Goal: Task Accomplishment & Management: Manage account settings

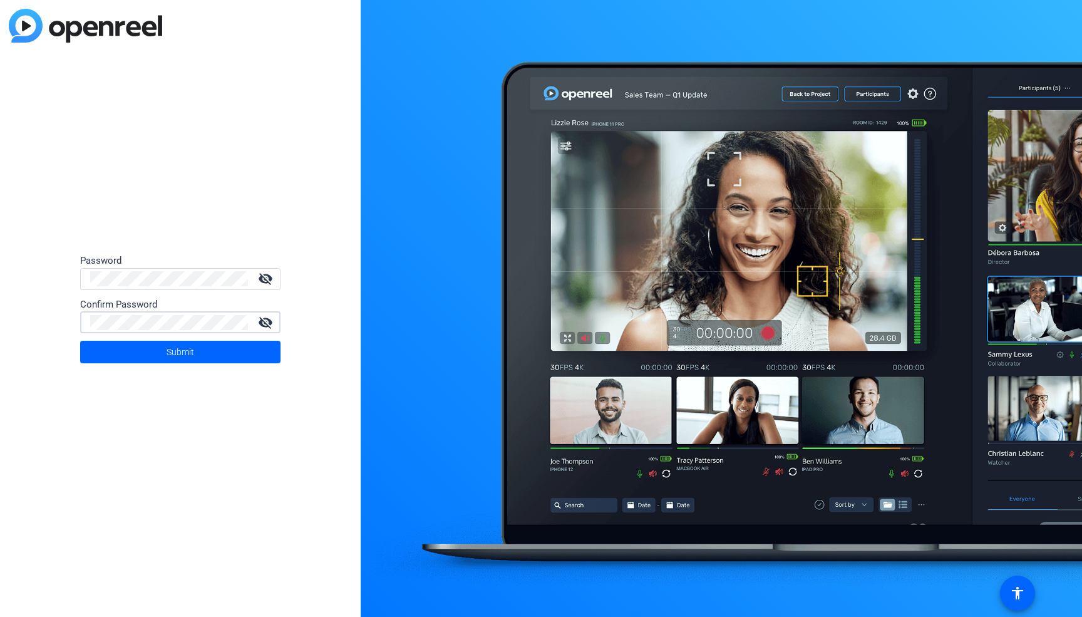
click at [80, 341] on button "Submit" at bounding box center [180, 352] width 200 height 23
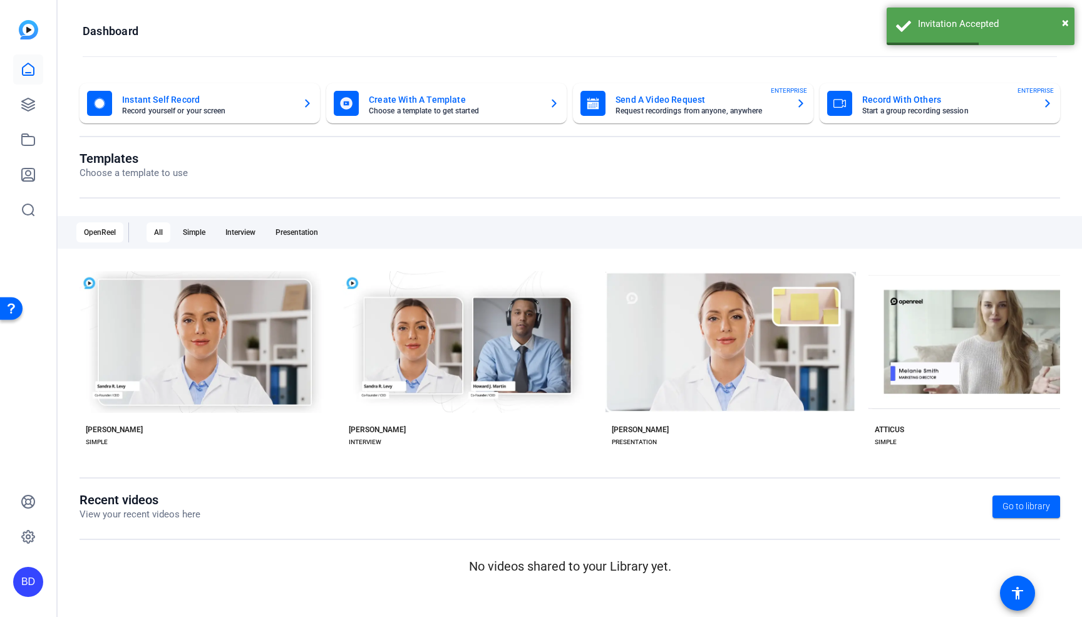
click at [333, 68] on openreel-divider-bar at bounding box center [570, 57] width 975 height 27
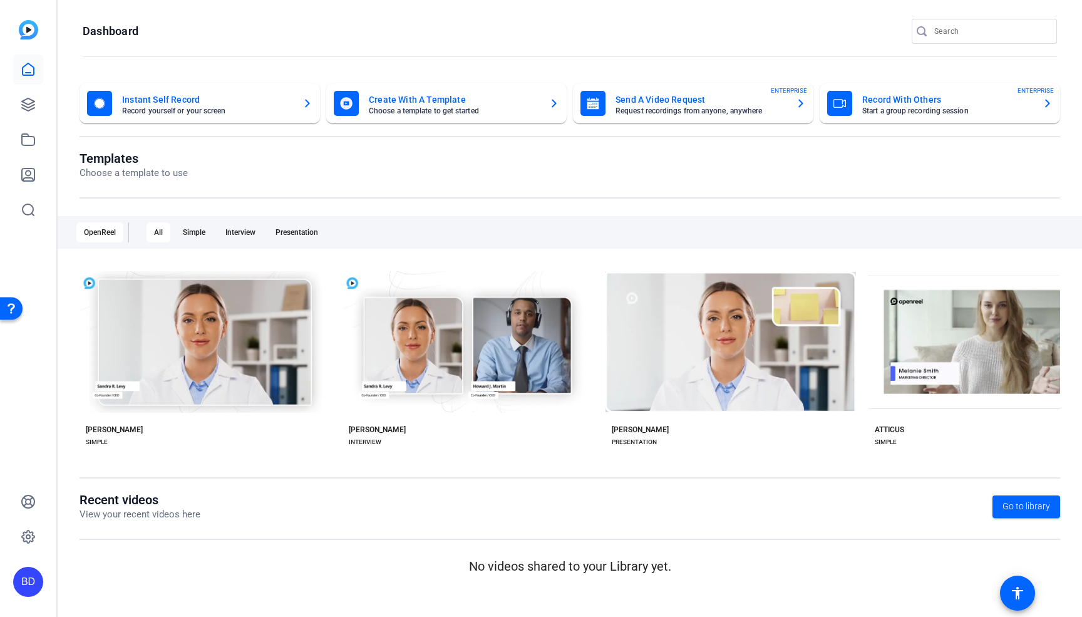
click at [26, 27] on img at bounding box center [28, 29] width 19 height 19
click at [29, 66] on icon at bounding box center [28, 69] width 15 height 15
click at [28, 140] on icon at bounding box center [28, 139] width 15 height 15
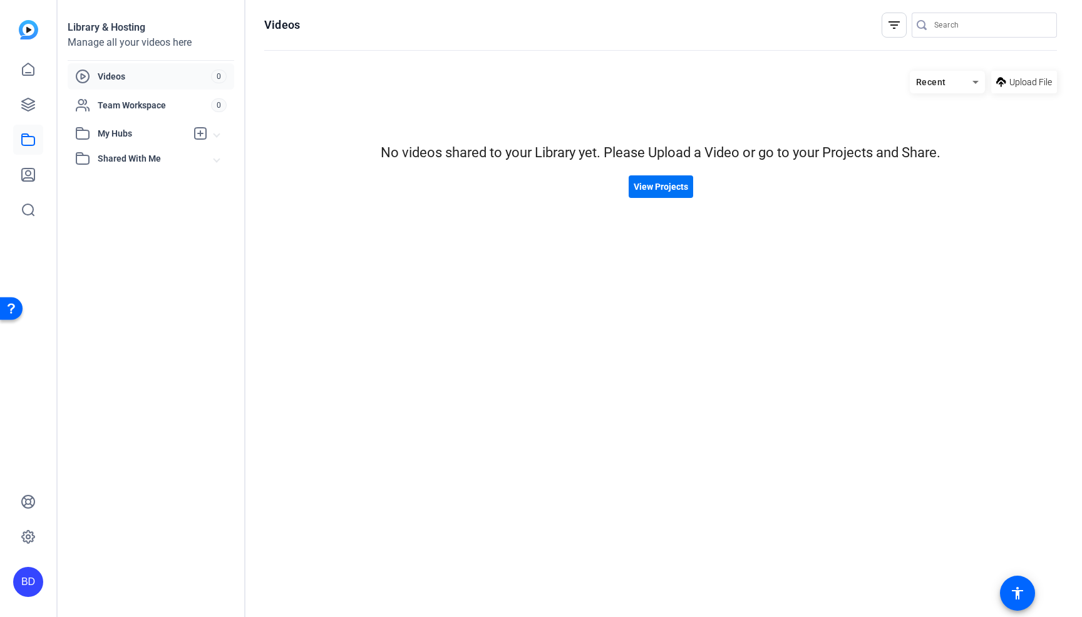
click at [658, 180] on span "View Projects" at bounding box center [661, 186] width 54 height 13
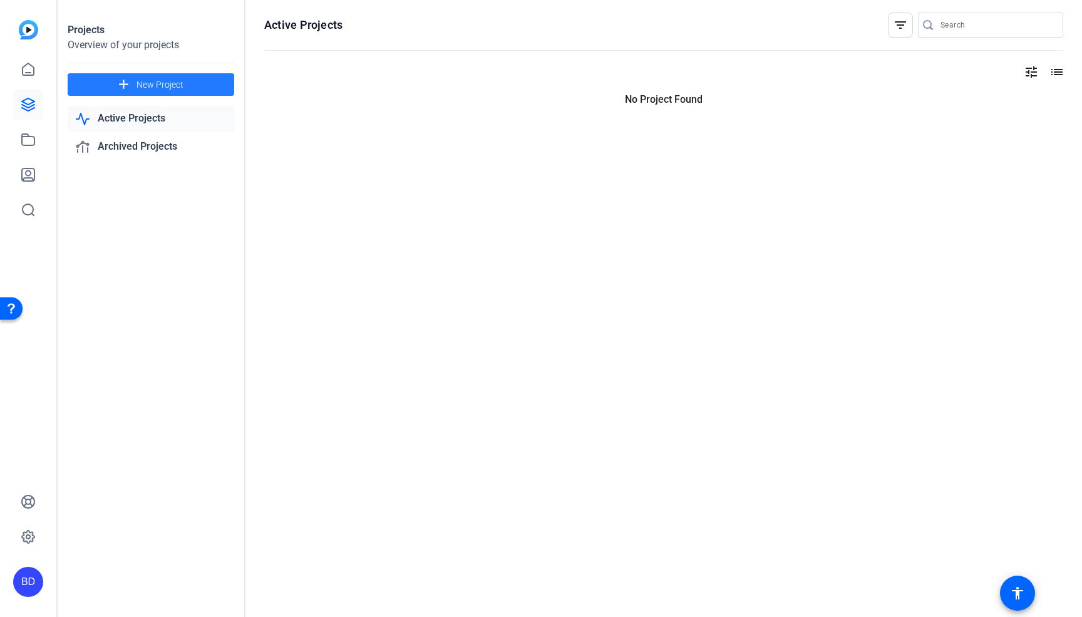
click at [133, 82] on span at bounding box center [151, 85] width 167 height 30
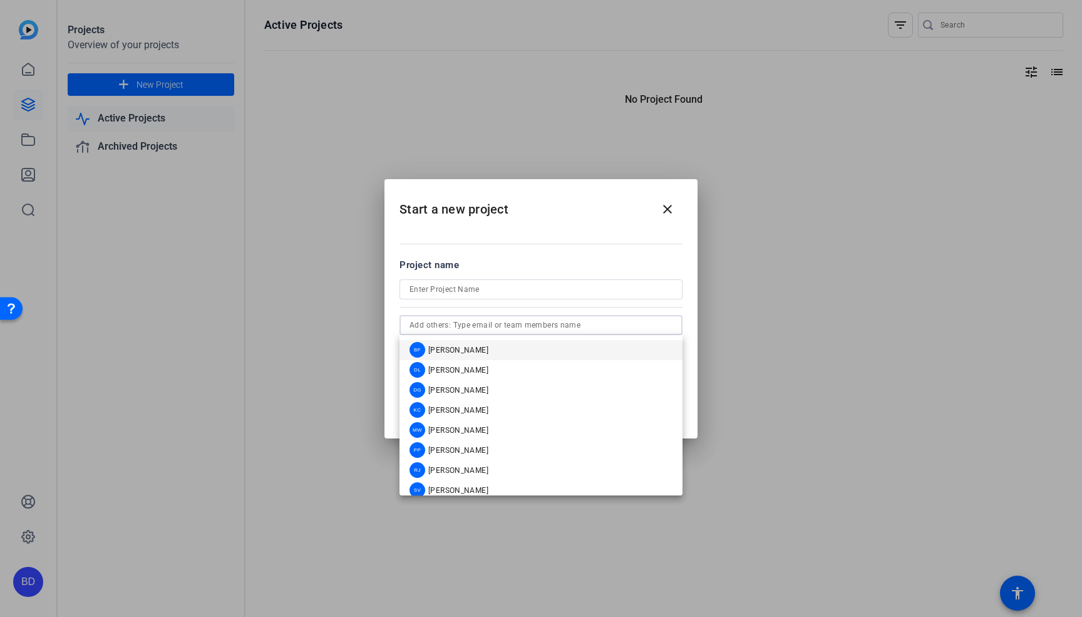
click at [521, 327] on input "text" at bounding box center [541, 325] width 263 height 15
click at [552, 214] on h2 "Start a new project close" at bounding box center [541, 204] width 313 height 51
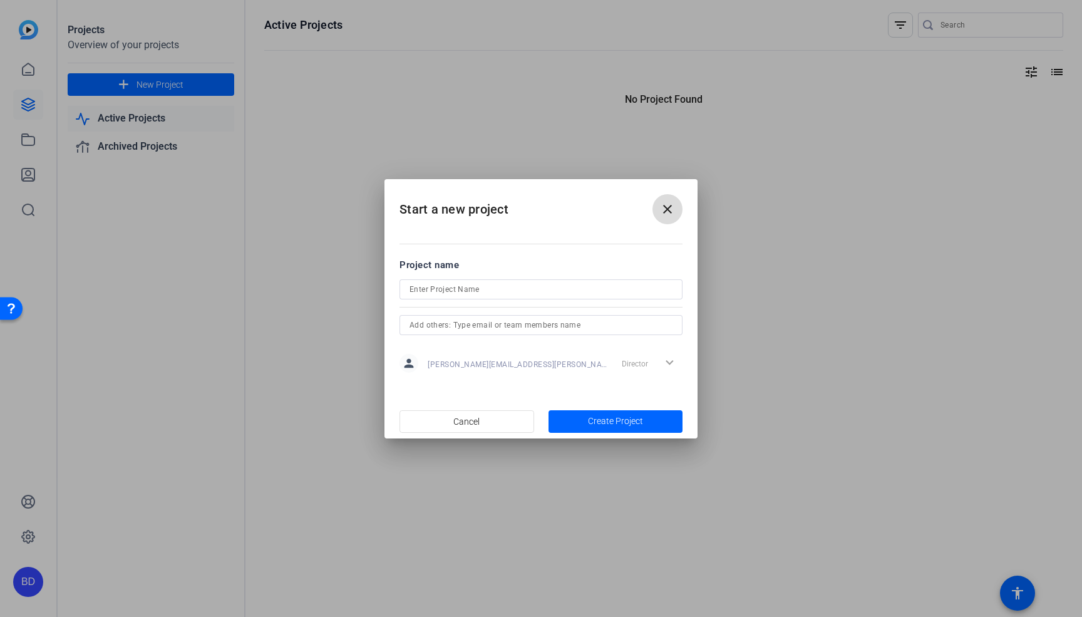
click at [668, 207] on mat-icon "close" at bounding box center [667, 209] width 15 height 15
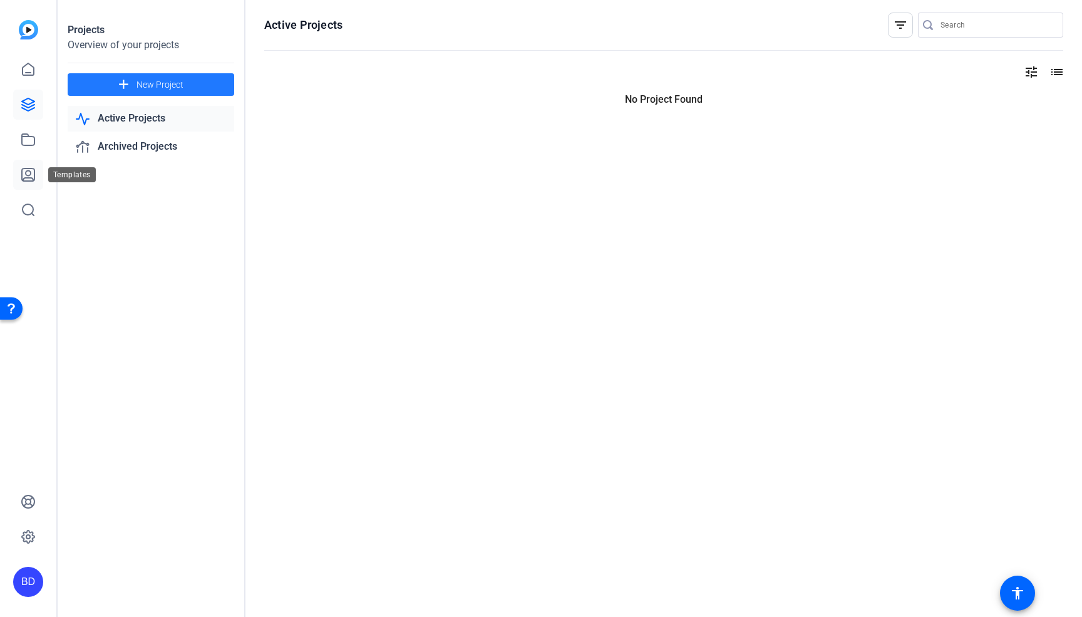
click at [21, 170] on icon at bounding box center [28, 174] width 15 height 15
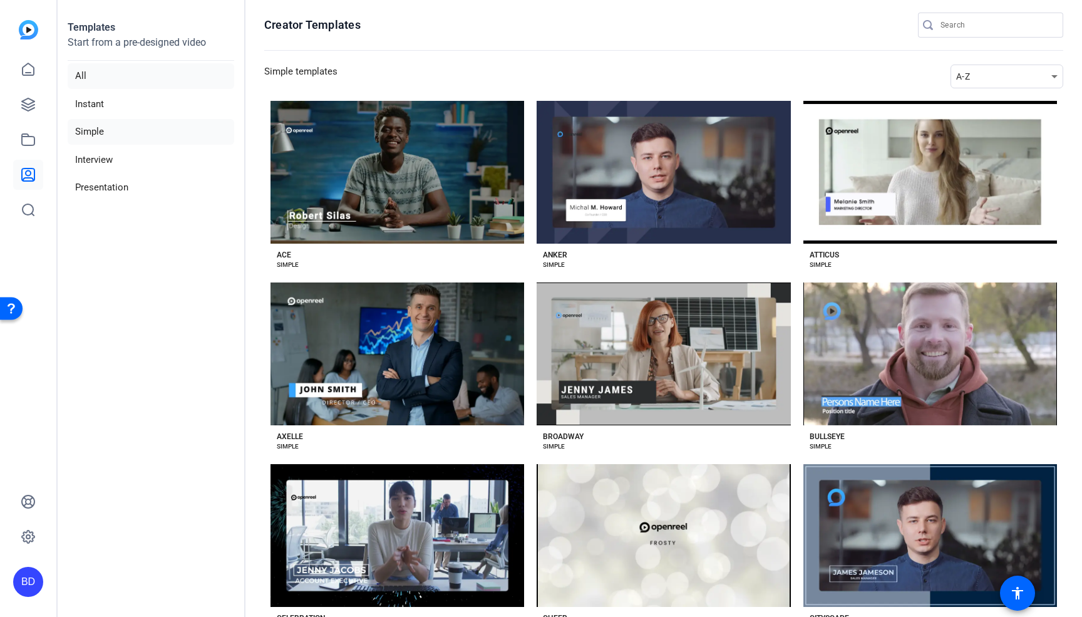
click at [85, 74] on li "All" at bounding box center [151, 76] width 167 height 26
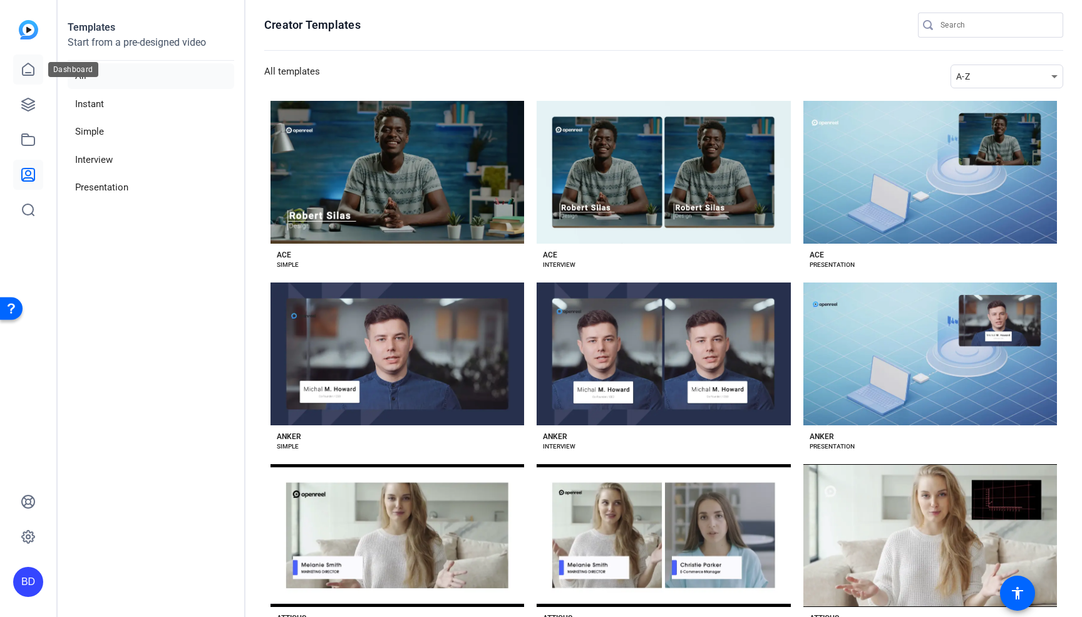
click at [30, 68] on icon at bounding box center [28, 69] width 15 height 15
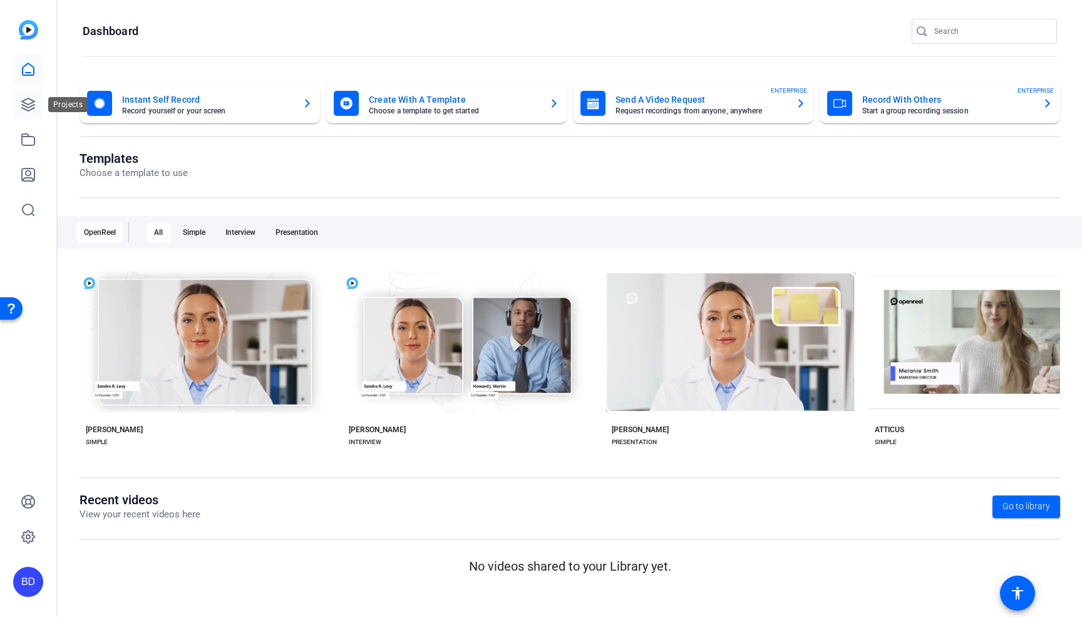
click at [29, 107] on icon at bounding box center [28, 104] width 13 height 13
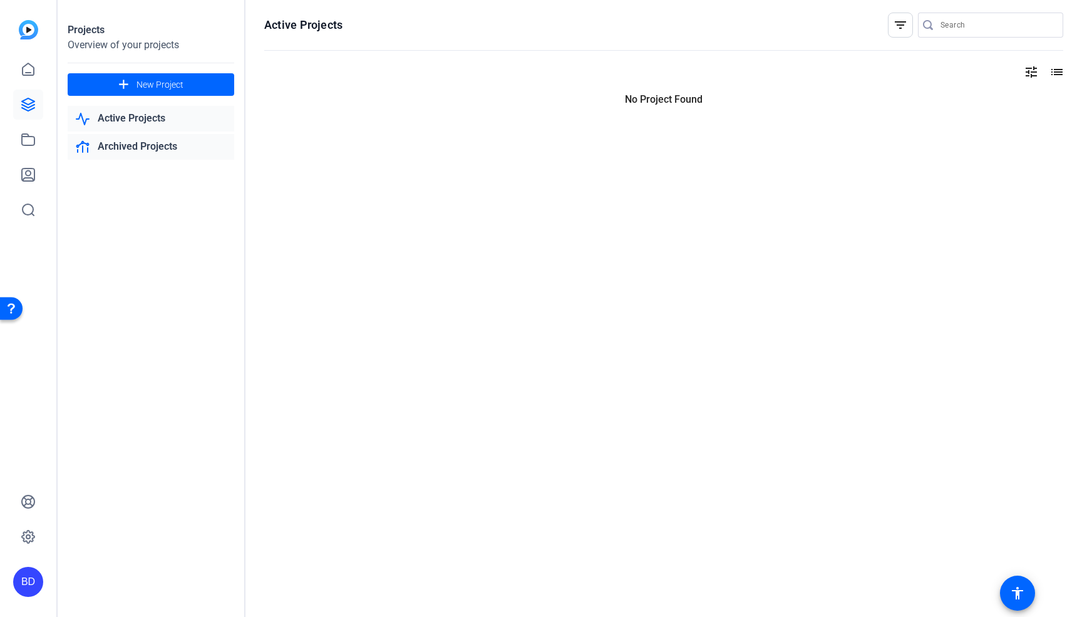
click at [140, 147] on link "Archived Projects" at bounding box center [151, 147] width 167 height 26
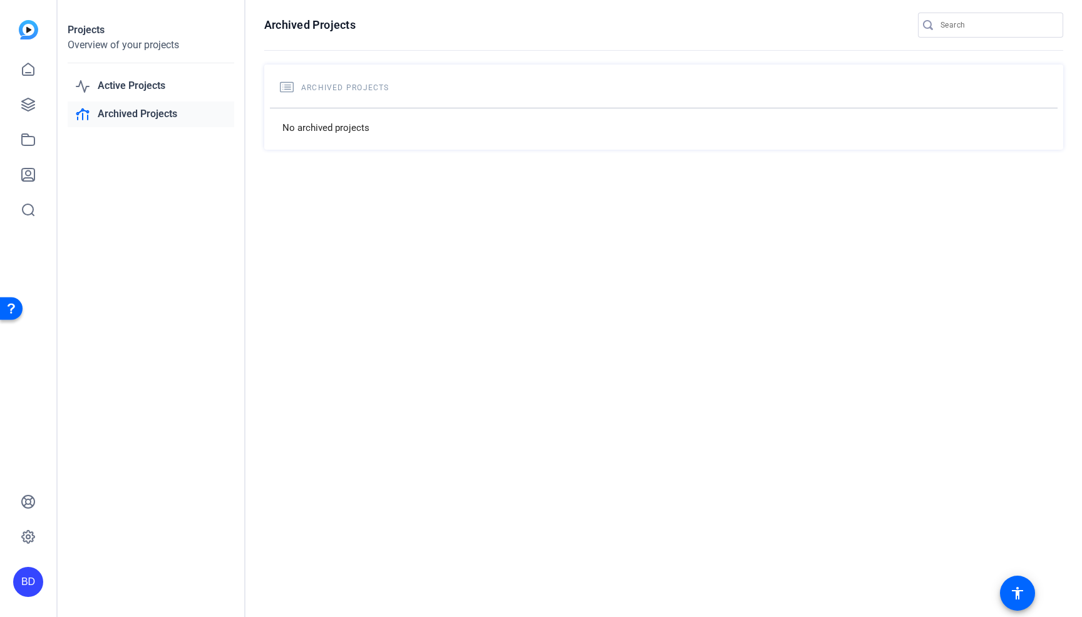
click at [132, 71] on div "Projects Overview of your projects Active Projects Archived Projects" at bounding box center [152, 308] width 188 height 617
click at [135, 81] on link "Active Projects" at bounding box center [151, 86] width 167 height 26
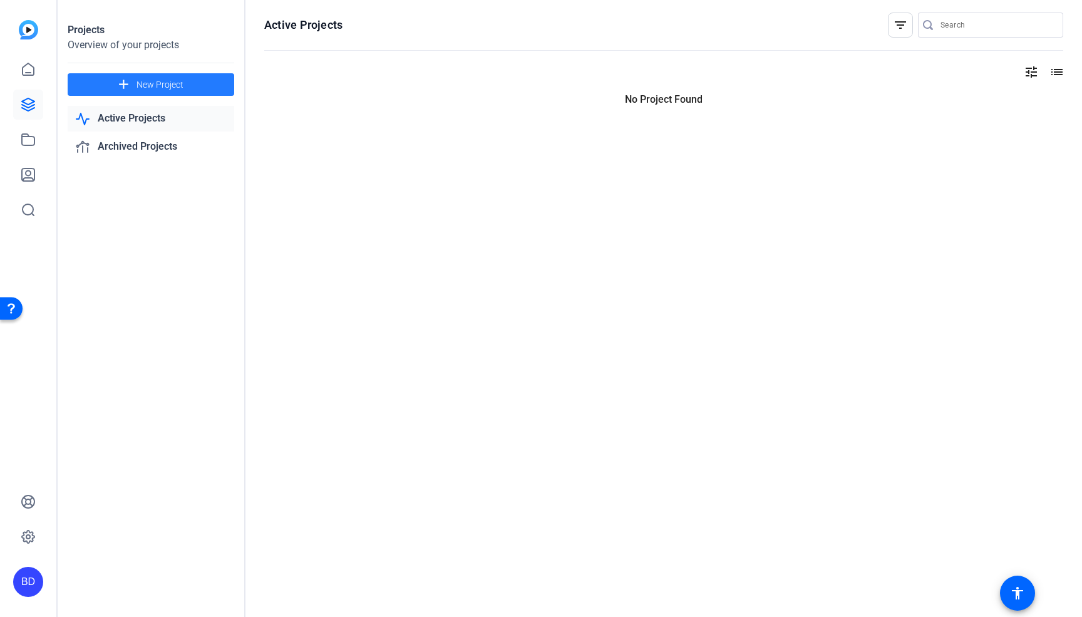
click at [125, 81] on mat-icon "add" at bounding box center [124, 85] width 16 height 16
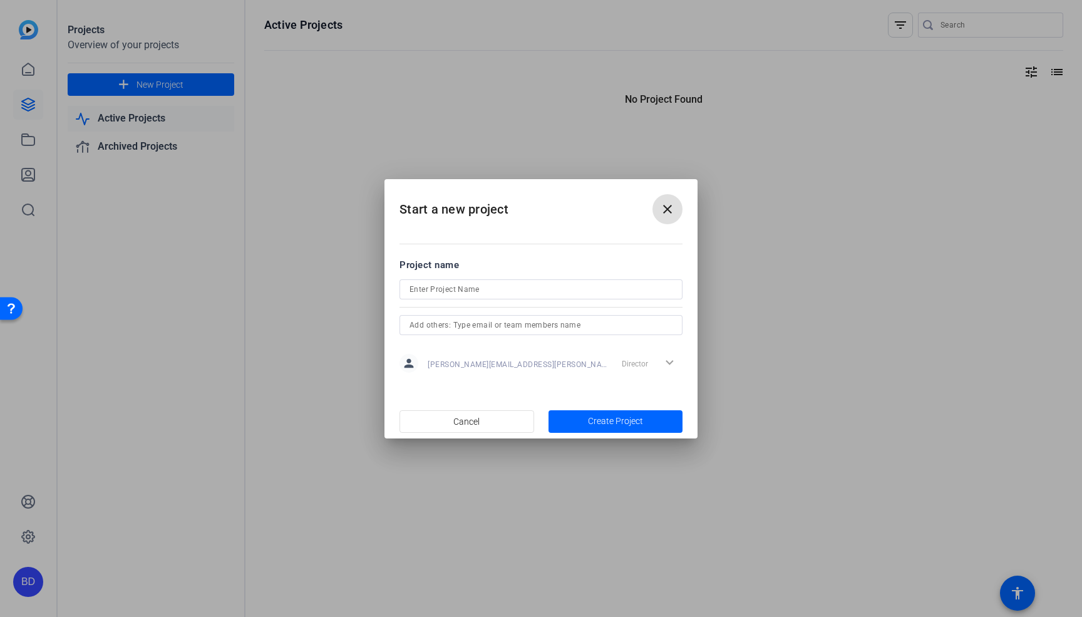
click at [526, 284] on input at bounding box center [541, 289] width 263 height 15
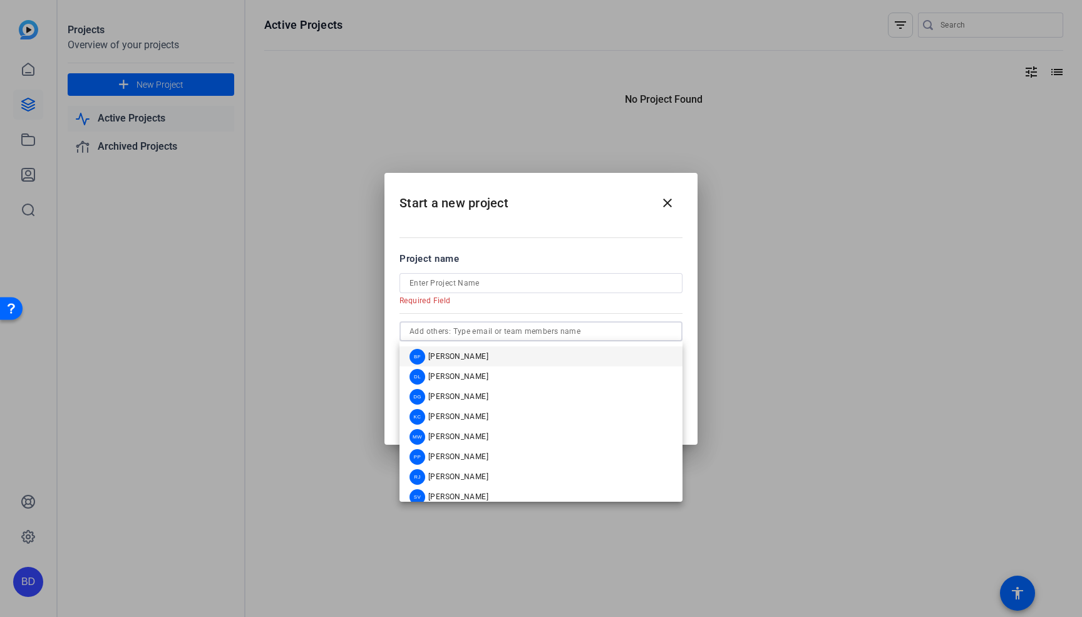
click at [527, 323] on div at bounding box center [541, 331] width 263 height 20
click at [512, 489] on mat-option "SV [PERSON_NAME]" at bounding box center [541, 497] width 283 height 20
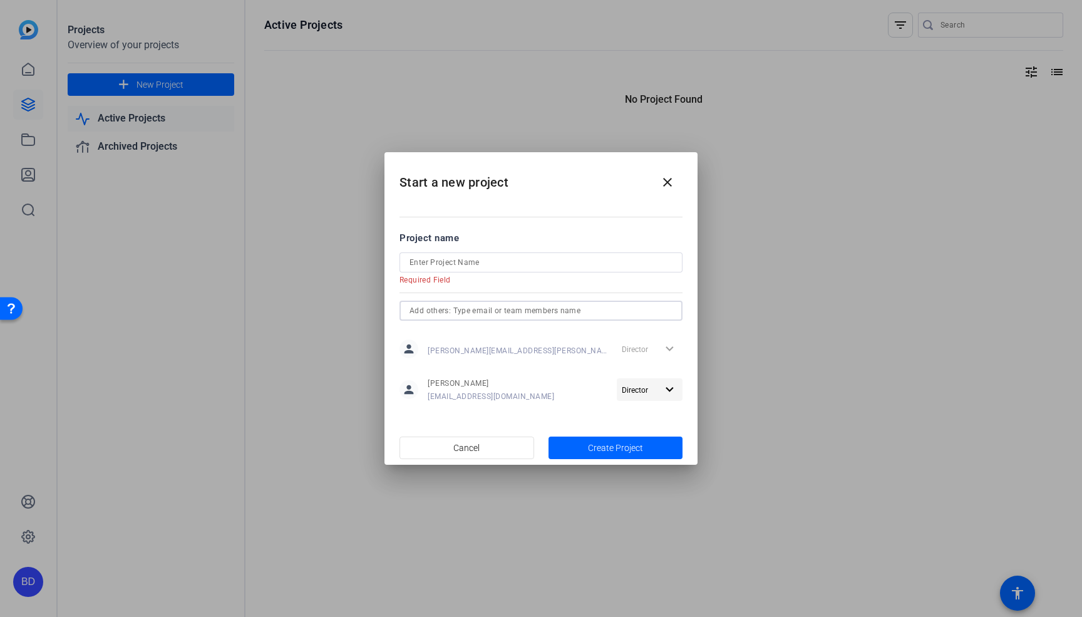
click at [643, 383] on span "Director" at bounding box center [639, 389] width 35 height 15
click at [591, 381] on div at bounding box center [541, 308] width 1082 height 617
click at [468, 266] on input at bounding box center [541, 262] width 263 height 15
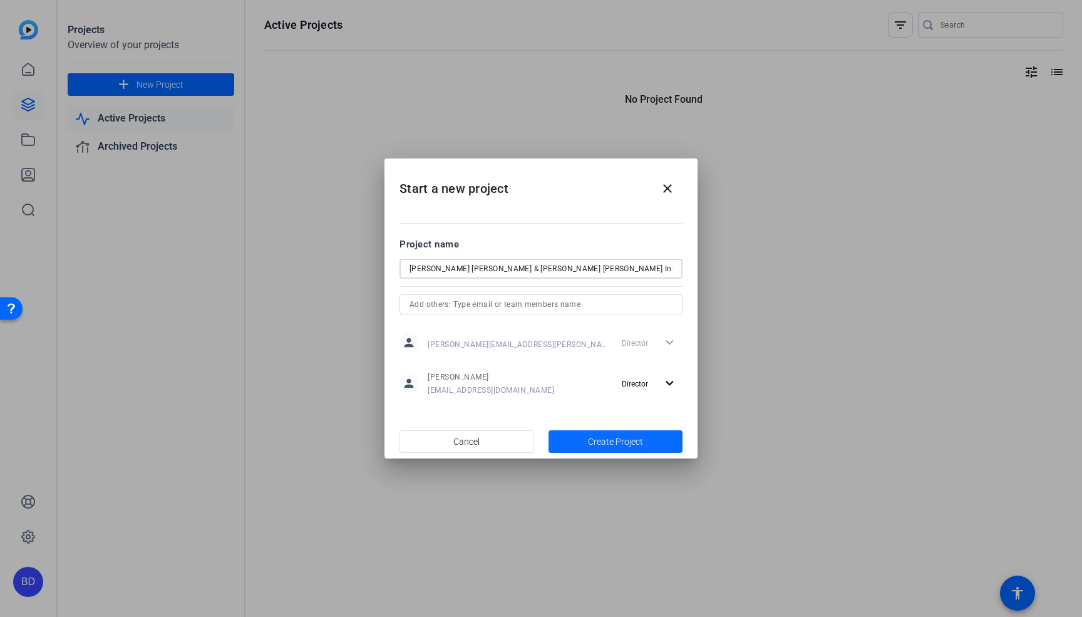
type input "[PERSON_NAME] [PERSON_NAME] & [PERSON_NAME] [PERSON_NAME] Interview"
click at [615, 438] on span "Create Project" at bounding box center [615, 441] width 55 height 13
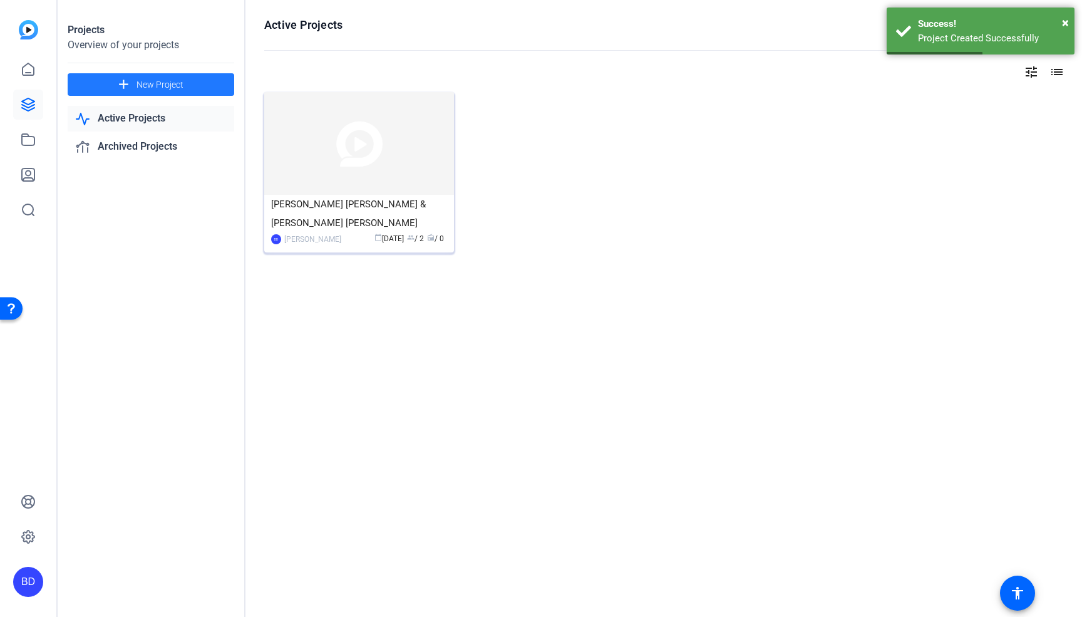
click at [345, 211] on div "[PERSON_NAME] [PERSON_NAME] & [PERSON_NAME] [PERSON_NAME]" at bounding box center [359, 214] width 176 height 38
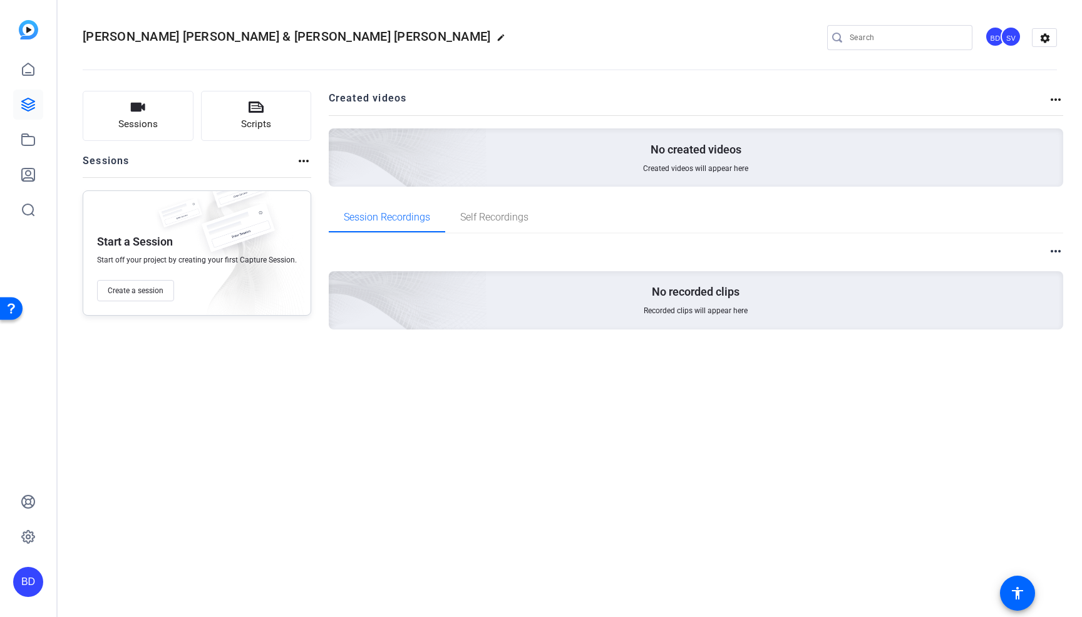
click at [300, 163] on mat-icon "more_horiz" at bounding box center [303, 160] width 15 height 15
click at [300, 163] on div at bounding box center [541, 308] width 1082 height 617
click at [126, 106] on button "Sessions" at bounding box center [138, 116] width 111 height 50
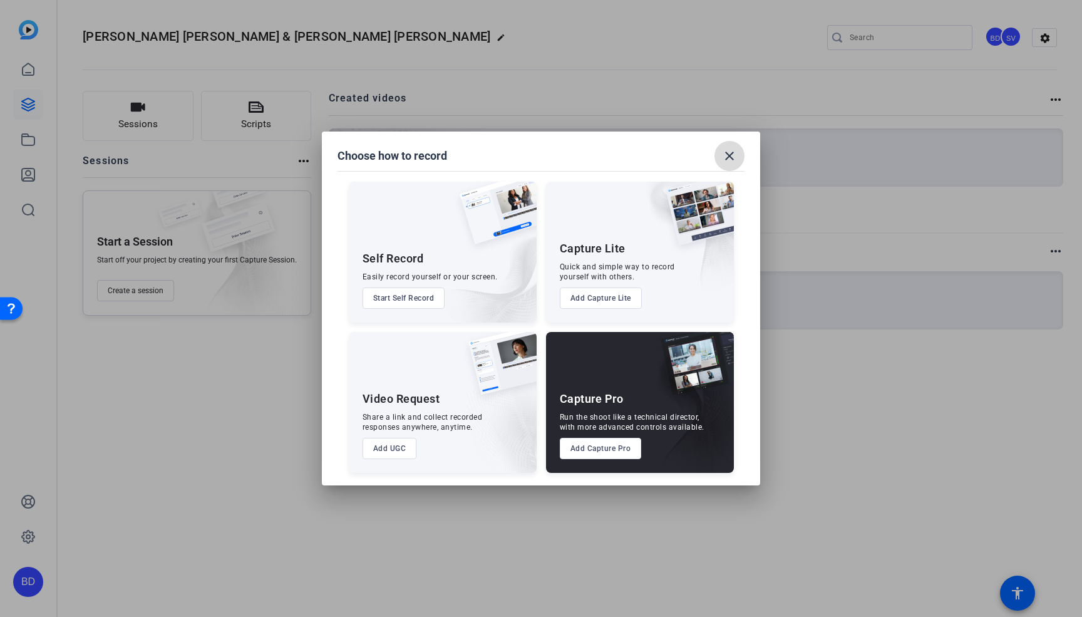
click at [729, 155] on mat-icon "close" at bounding box center [729, 155] width 15 height 15
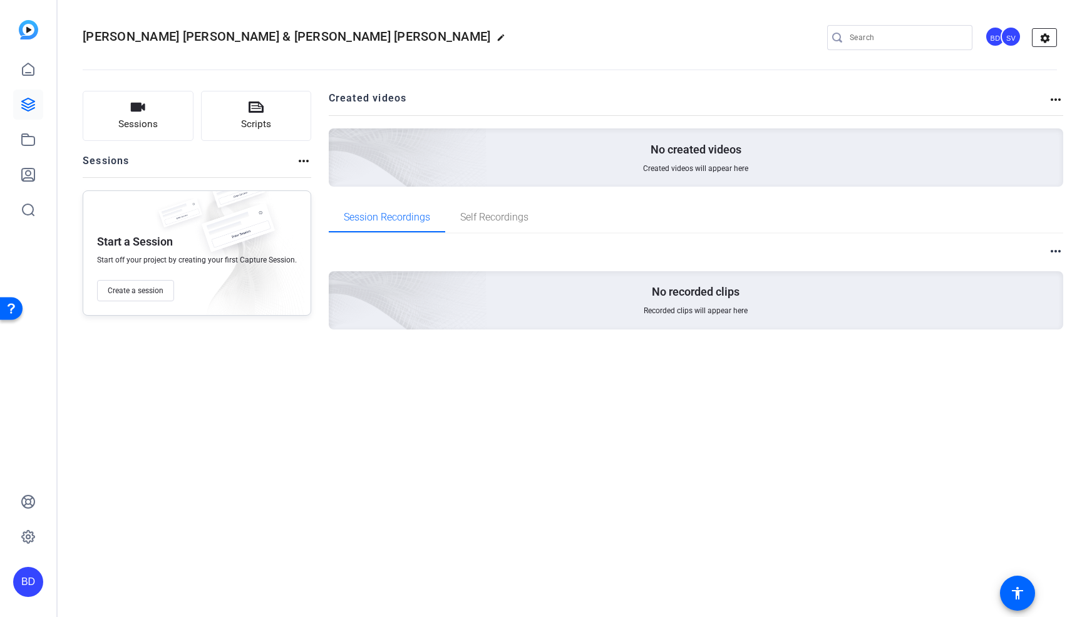
click at [1045, 36] on mat-icon "settings" at bounding box center [1045, 38] width 25 height 19
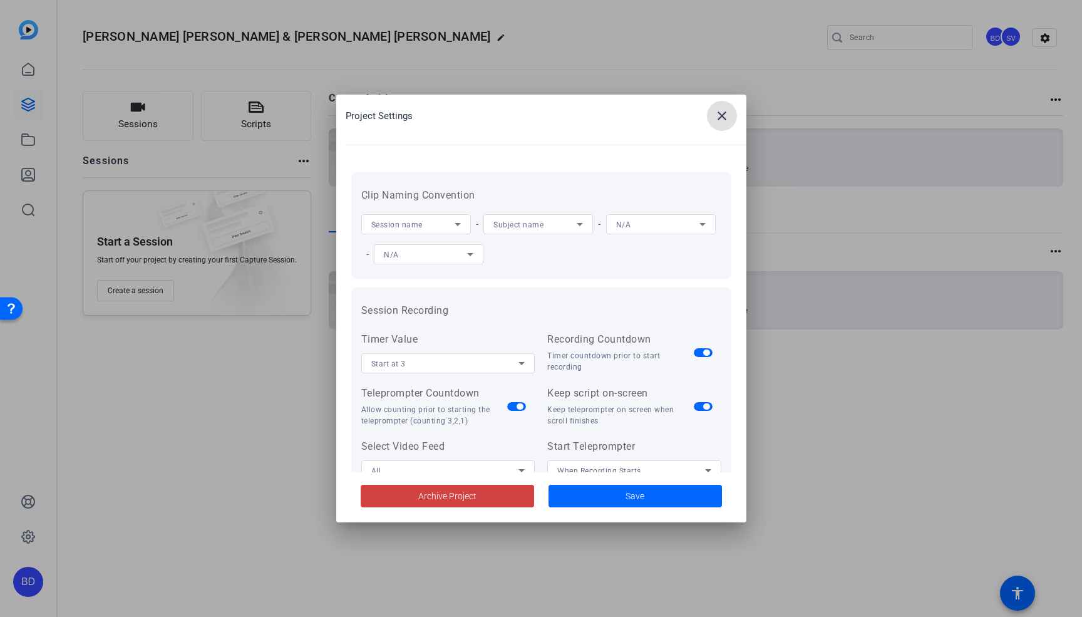
click at [485, 371] on div "Start at 3" at bounding box center [445, 364] width 148 height 16
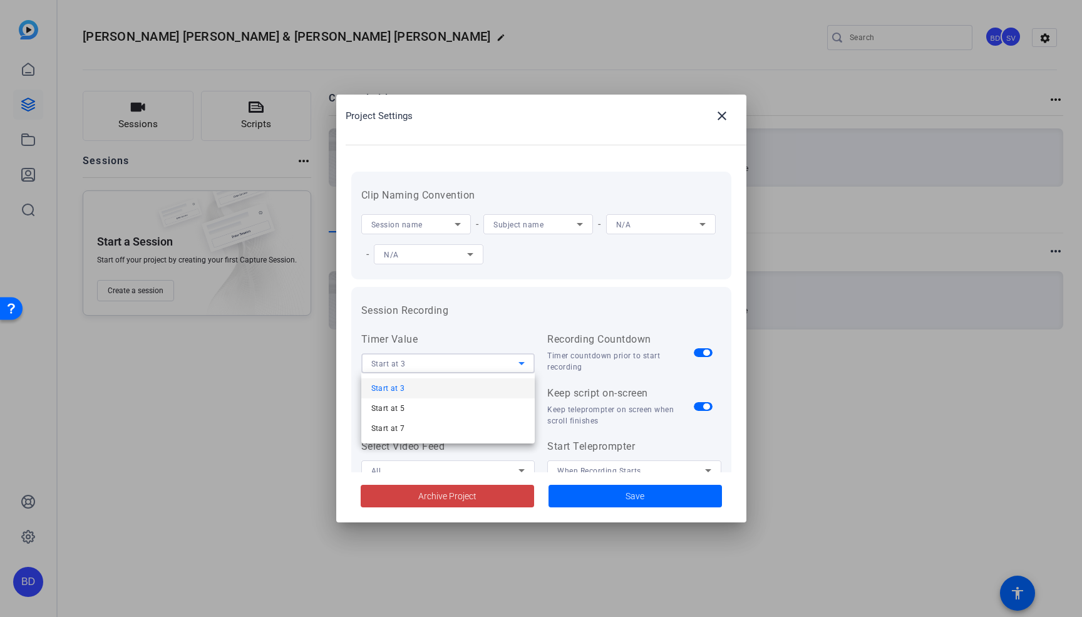
click at [480, 341] on div at bounding box center [541, 308] width 1082 height 617
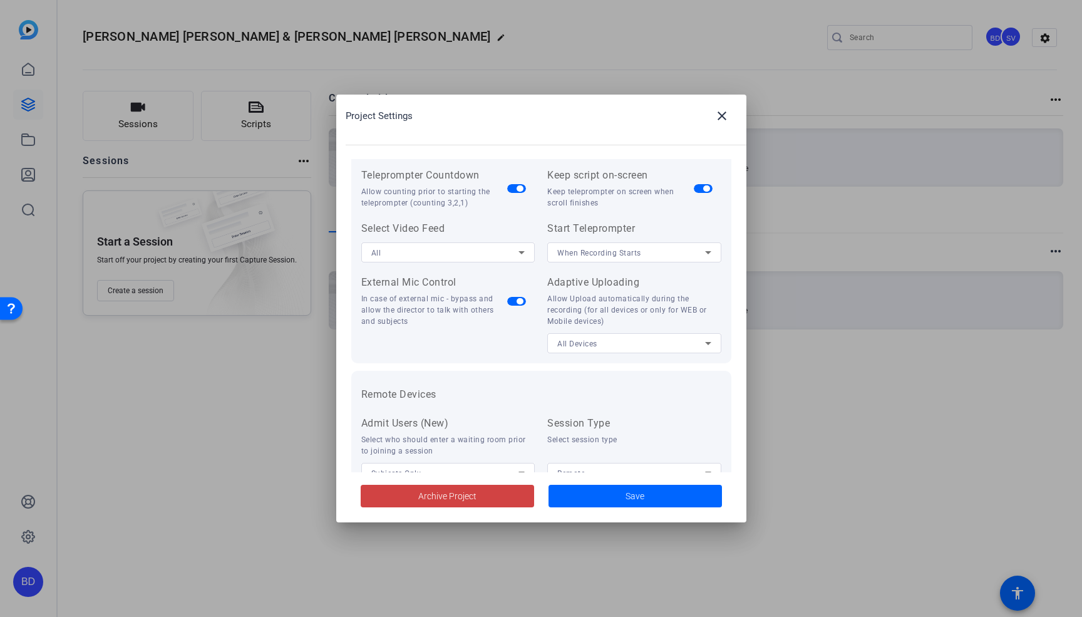
scroll to position [217, 0]
click at [705, 189] on span "button" at bounding box center [706, 189] width 6 height 6
click at [521, 301] on span "button" at bounding box center [520, 302] width 6 height 6
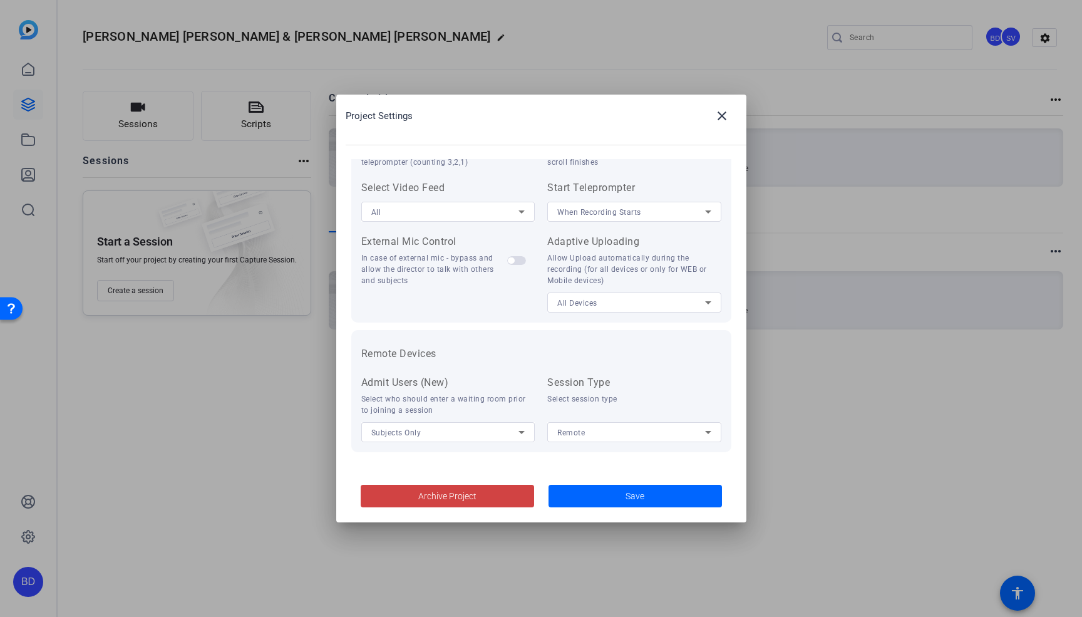
scroll to position [257, 0]
click at [593, 433] on div "Remote" at bounding box center [631, 434] width 148 height 16
click at [591, 383] on div at bounding box center [541, 308] width 1082 height 617
click at [490, 428] on div "Subjects Only" at bounding box center [445, 434] width 148 height 16
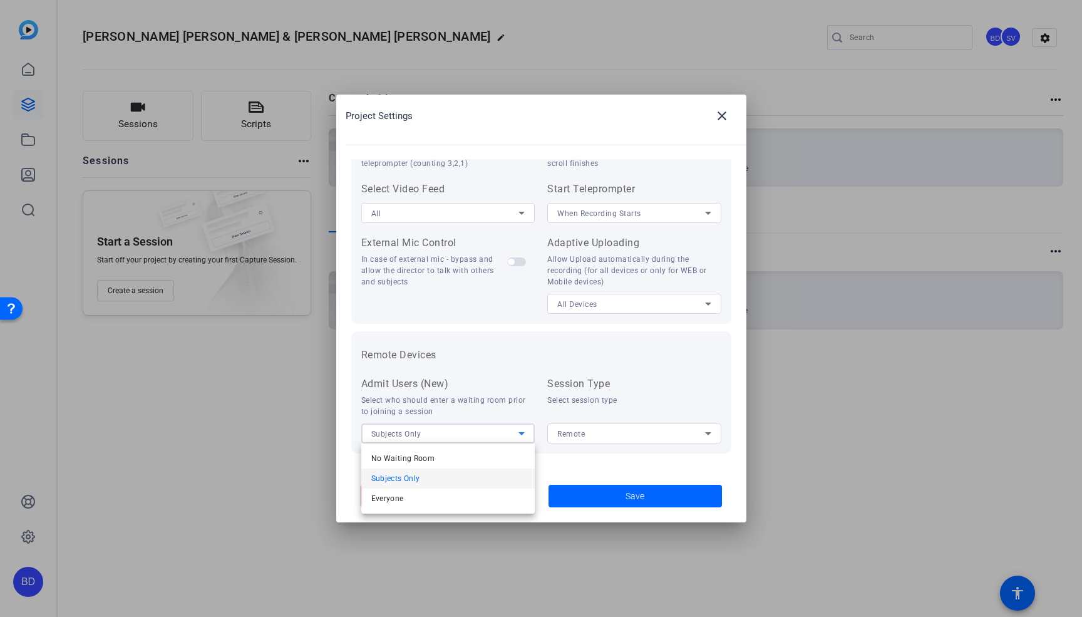
click at [504, 358] on div at bounding box center [541, 308] width 1082 height 617
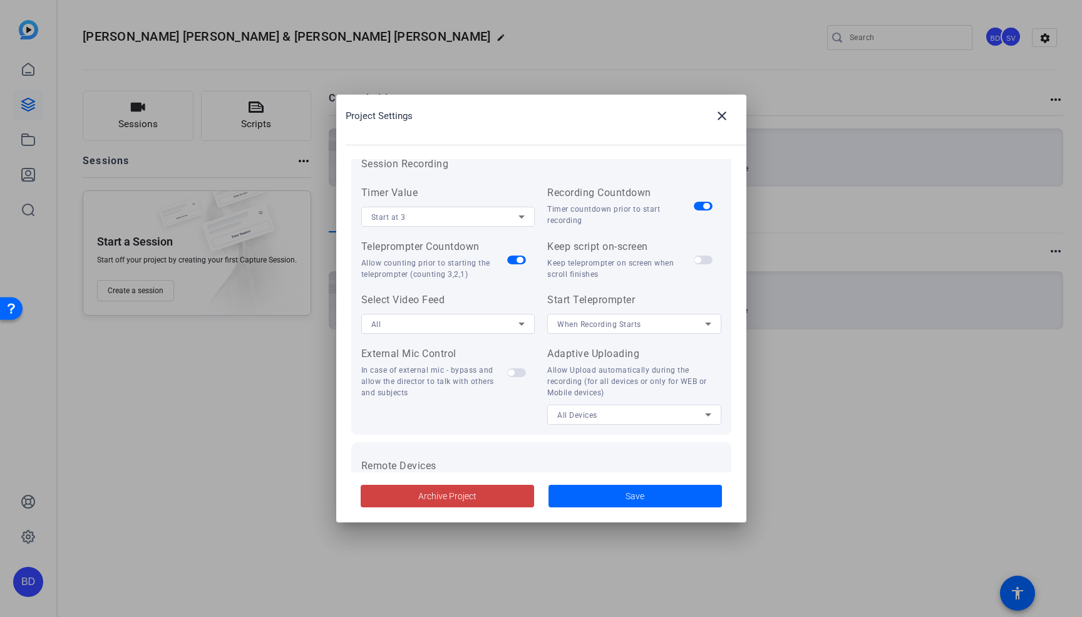
scroll to position [170, 0]
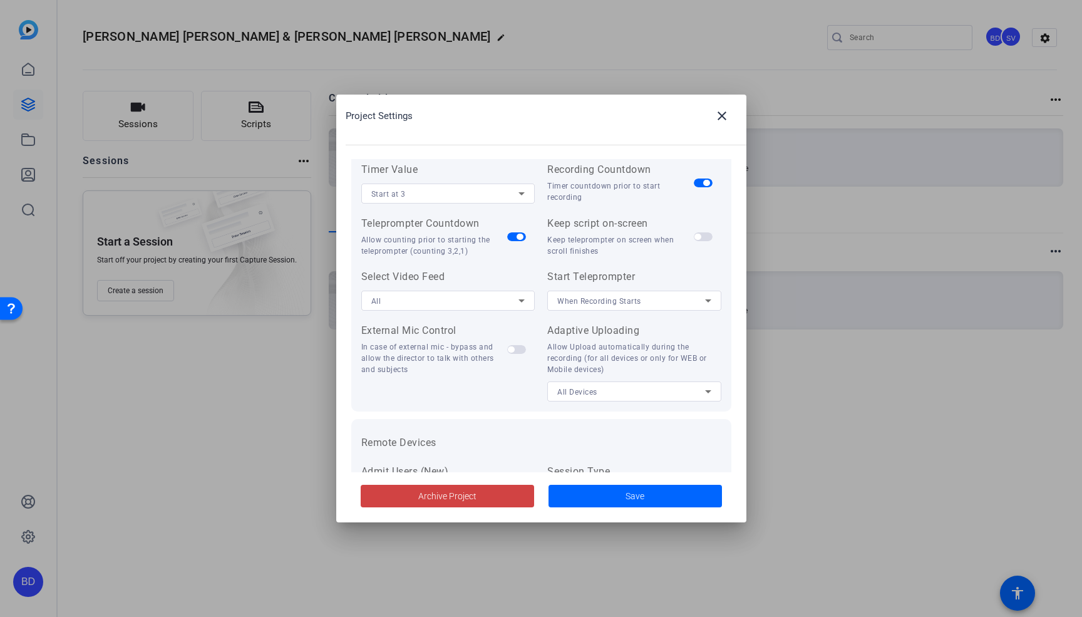
click at [639, 394] on div "All Devices" at bounding box center [631, 392] width 148 height 16
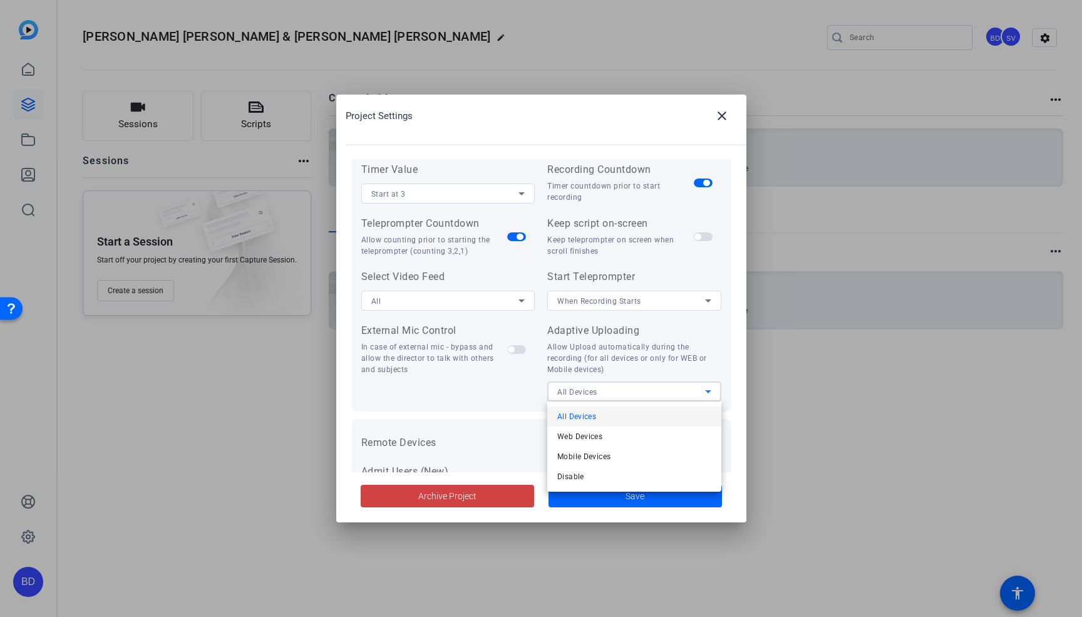
click at [642, 366] on div at bounding box center [541, 308] width 1082 height 617
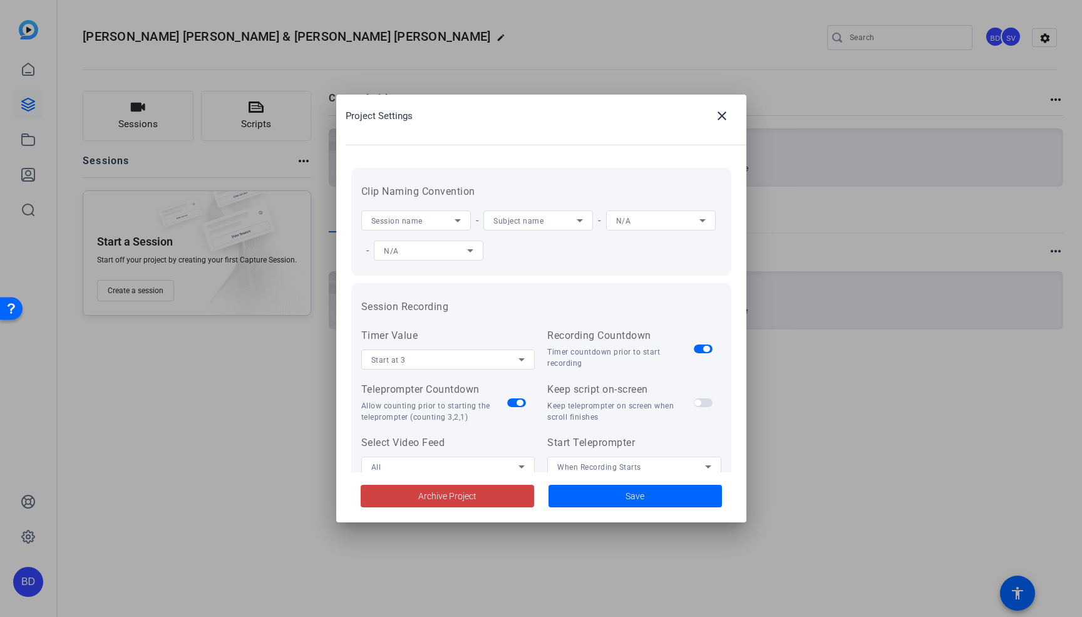
scroll to position [0, 0]
click at [437, 224] on div "Session name" at bounding box center [412, 225] width 83 height 16
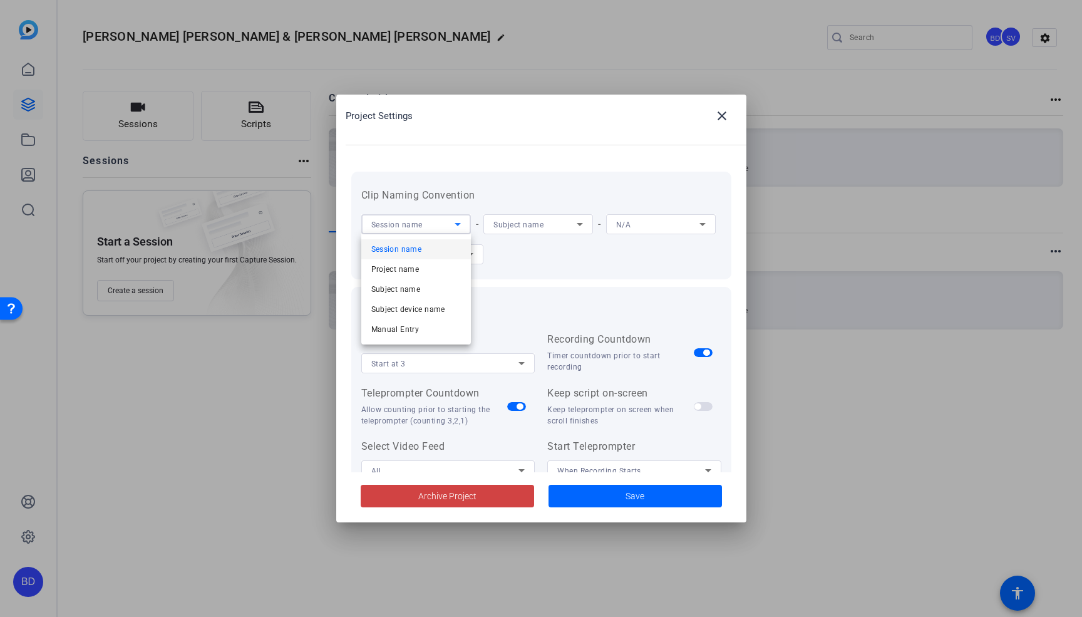
click at [578, 248] on div at bounding box center [541, 308] width 1082 height 617
click at [577, 224] on icon at bounding box center [580, 224] width 15 height 15
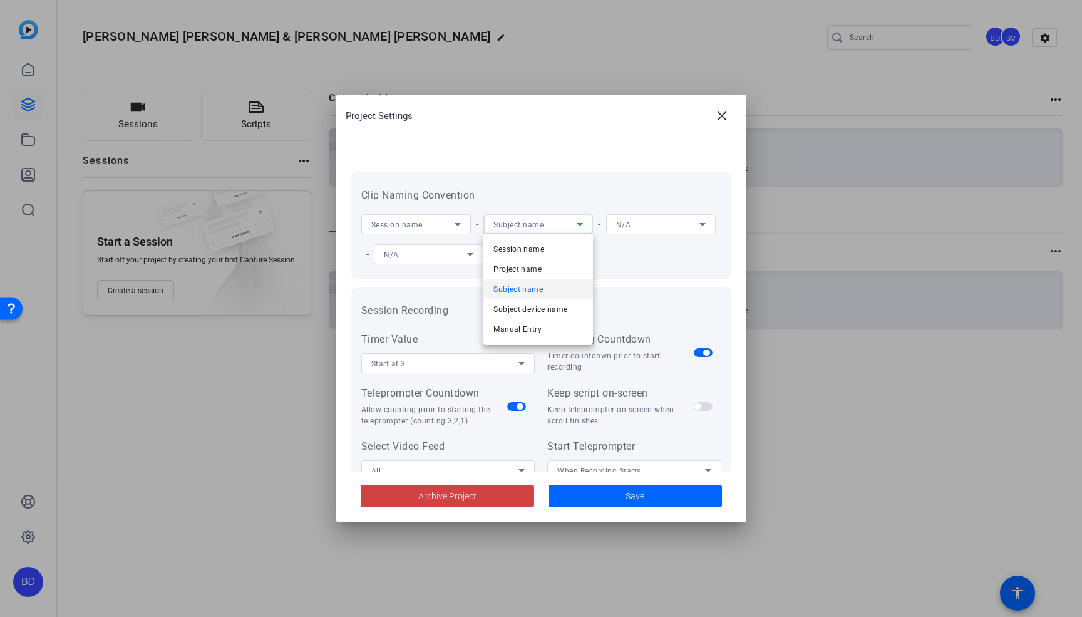
click at [634, 263] on div at bounding box center [541, 308] width 1082 height 617
click at [666, 226] on div "N/A" at bounding box center [657, 225] width 83 height 16
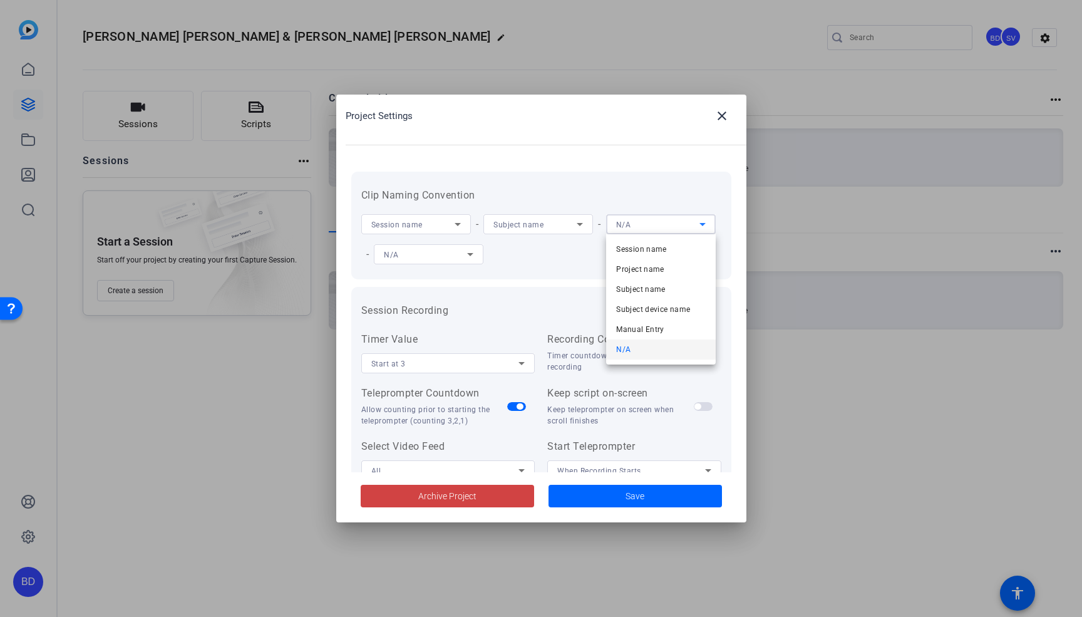
click at [539, 250] on div at bounding box center [541, 308] width 1082 height 617
click at [470, 247] on div "N/A" at bounding box center [429, 255] width 90 height 16
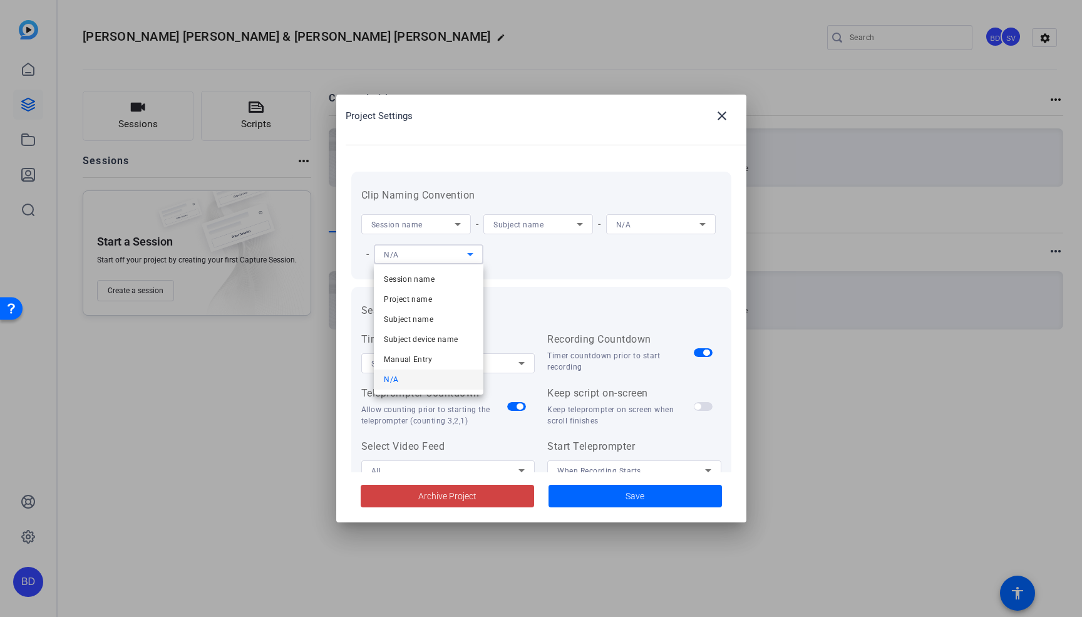
click at [578, 262] on div at bounding box center [541, 308] width 1082 height 617
drag, startPoint x: 726, startPoint y: 111, endPoint x: 677, endPoint y: 504, distance: 395.9
click at [0, 0] on openreel-project-settings-popup "Project Settings close Clip Naming Convention Session name - Subject name - N/A…" at bounding box center [0, 0] width 0 height 0
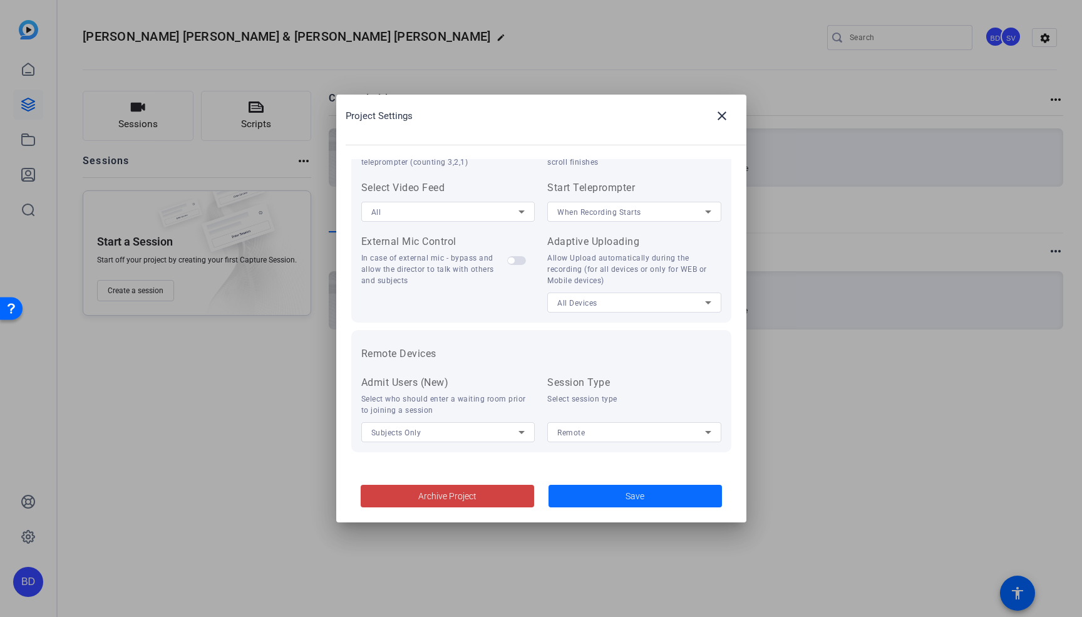
click at [630, 491] on span "Save" at bounding box center [635, 496] width 19 height 13
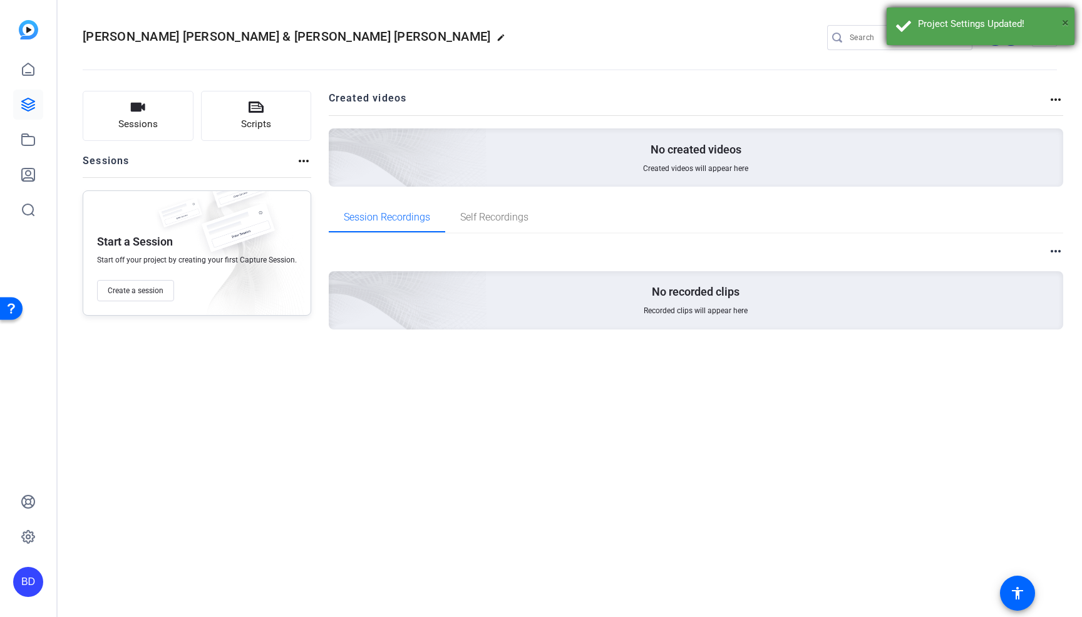
click at [1066, 19] on span "×" at bounding box center [1065, 22] width 7 height 15
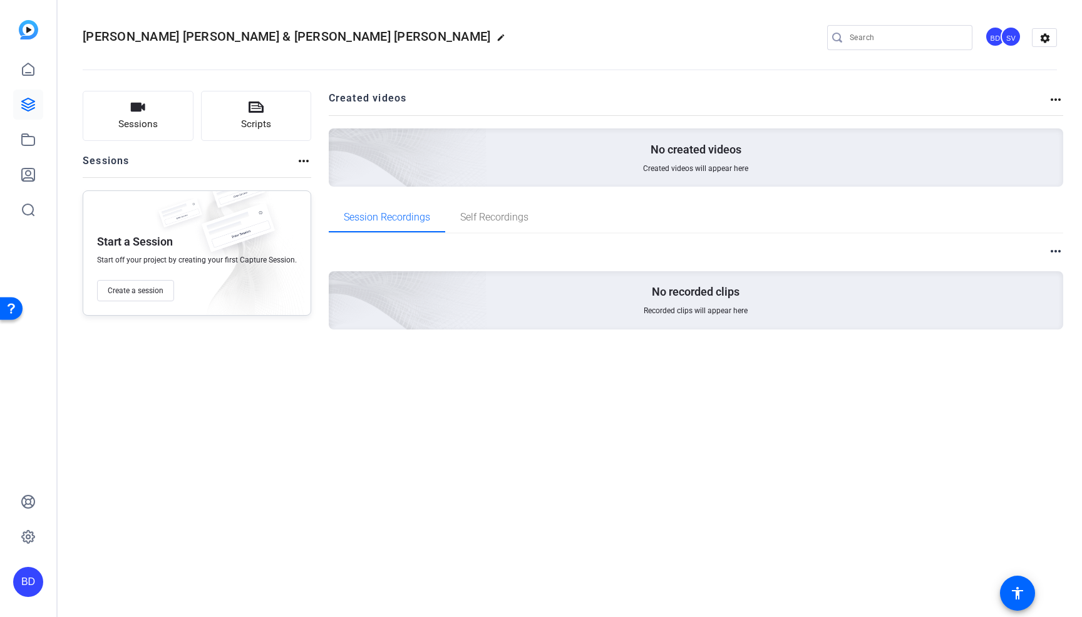
click at [688, 158] on div "No created videos Created videos will appear here" at bounding box center [696, 157] width 735 height 58
click at [497, 219] on span "Self Recordings" at bounding box center [494, 217] width 68 height 10
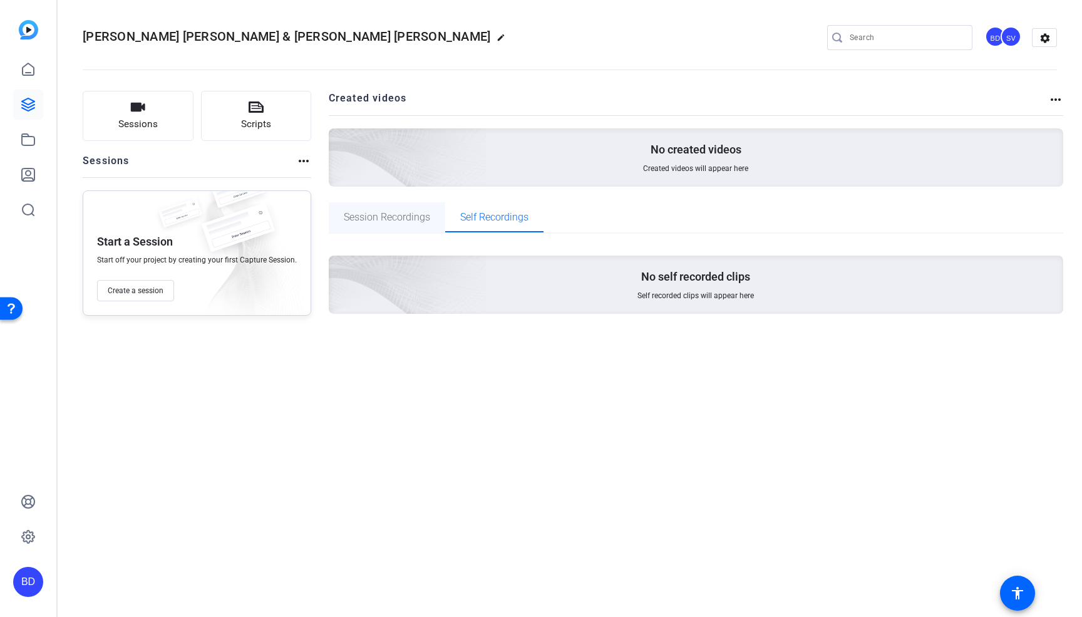
click at [383, 214] on span "Session Recordings" at bounding box center [387, 217] width 86 height 10
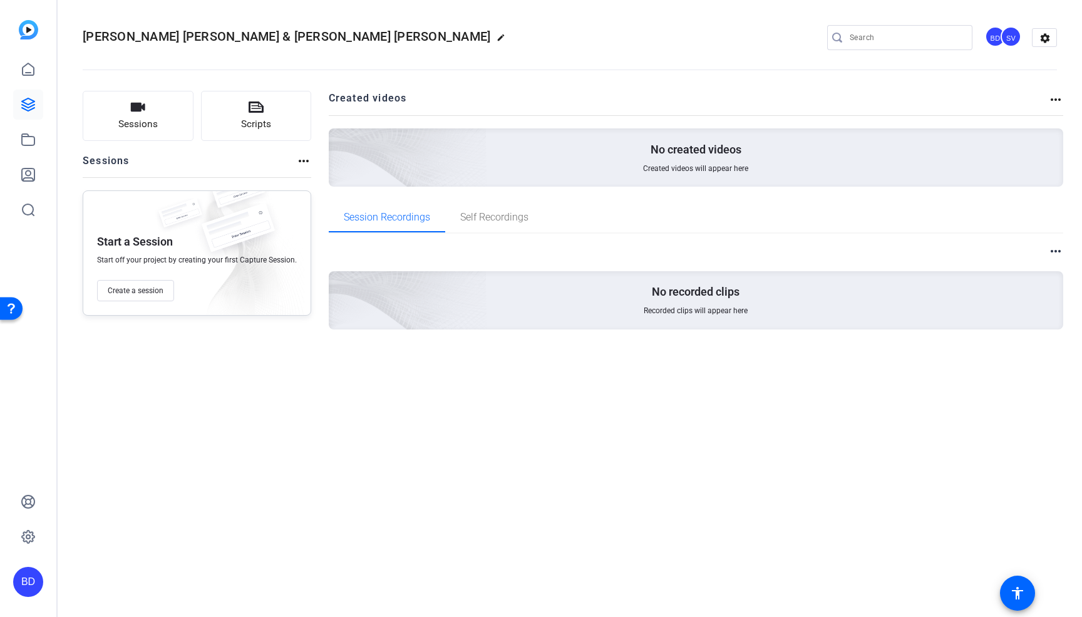
click at [684, 298] on p "No recorded clips" at bounding box center [696, 291] width 88 height 15
click at [301, 161] on mat-icon "more_horiz" at bounding box center [303, 160] width 15 height 15
click at [323, 179] on span "View Archived Sessions" at bounding box center [346, 179] width 85 height 15
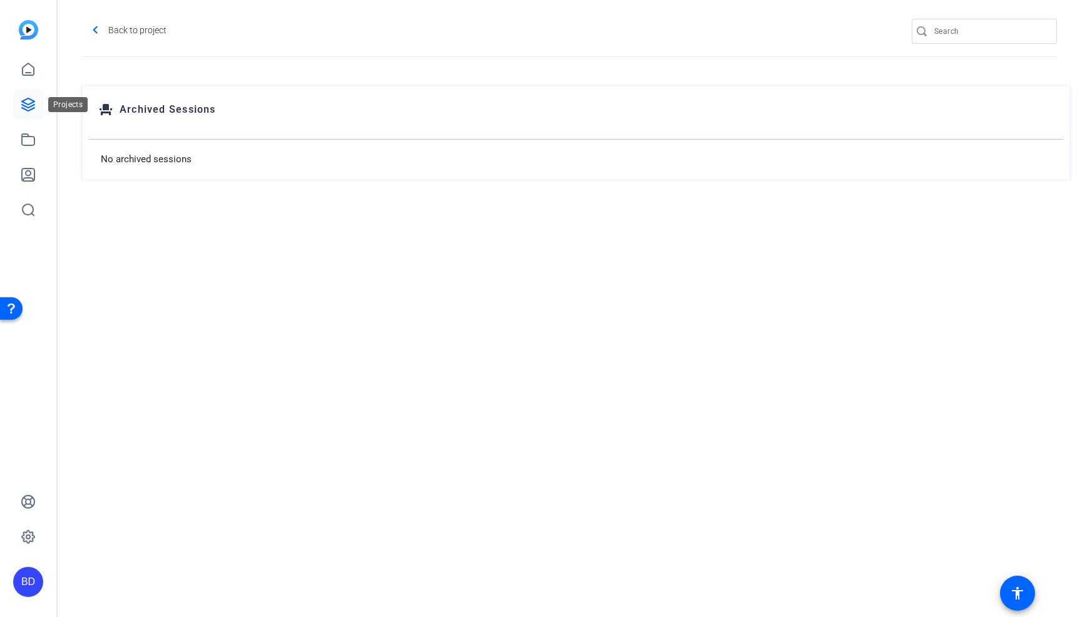
click at [24, 98] on icon at bounding box center [28, 104] width 15 height 15
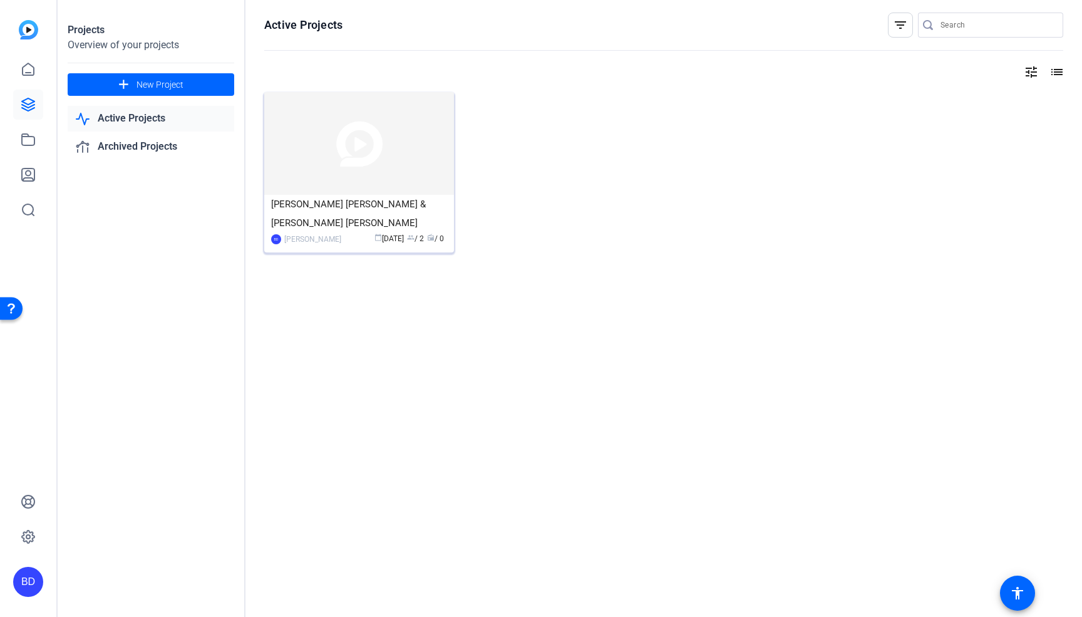
click at [363, 134] on img at bounding box center [359, 143] width 190 height 103
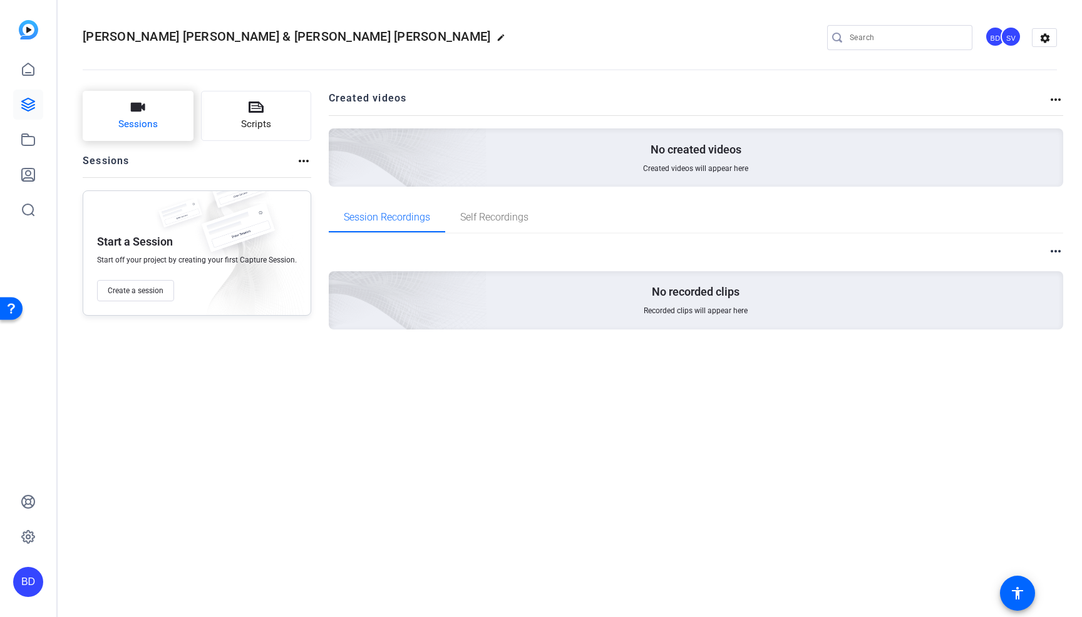
click at [170, 106] on button "Sessions" at bounding box center [138, 116] width 111 height 50
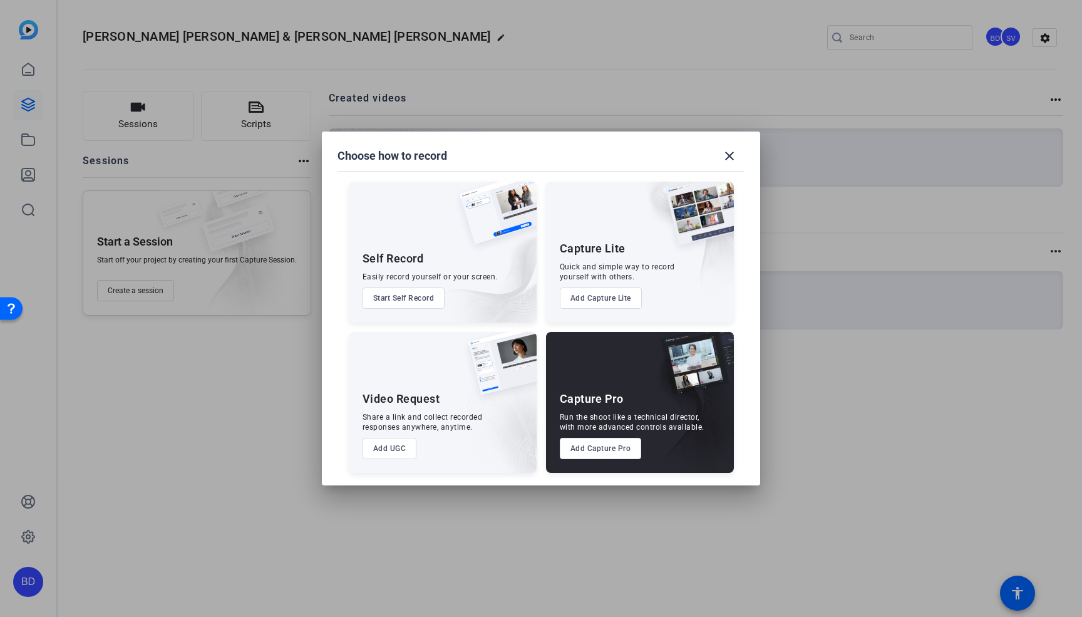
click at [599, 447] on button "Add Capture Pro" at bounding box center [601, 448] width 82 height 21
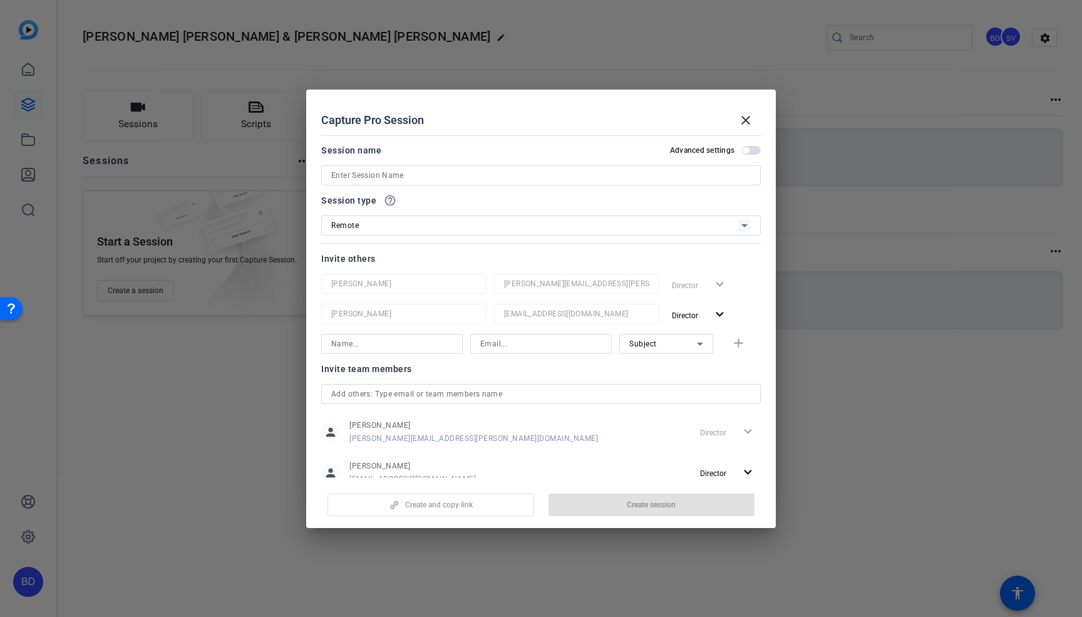
click at [417, 173] on input at bounding box center [541, 175] width 420 height 15
click at [452, 216] on div "Session type help_outline Remote" at bounding box center [541, 214] width 440 height 43
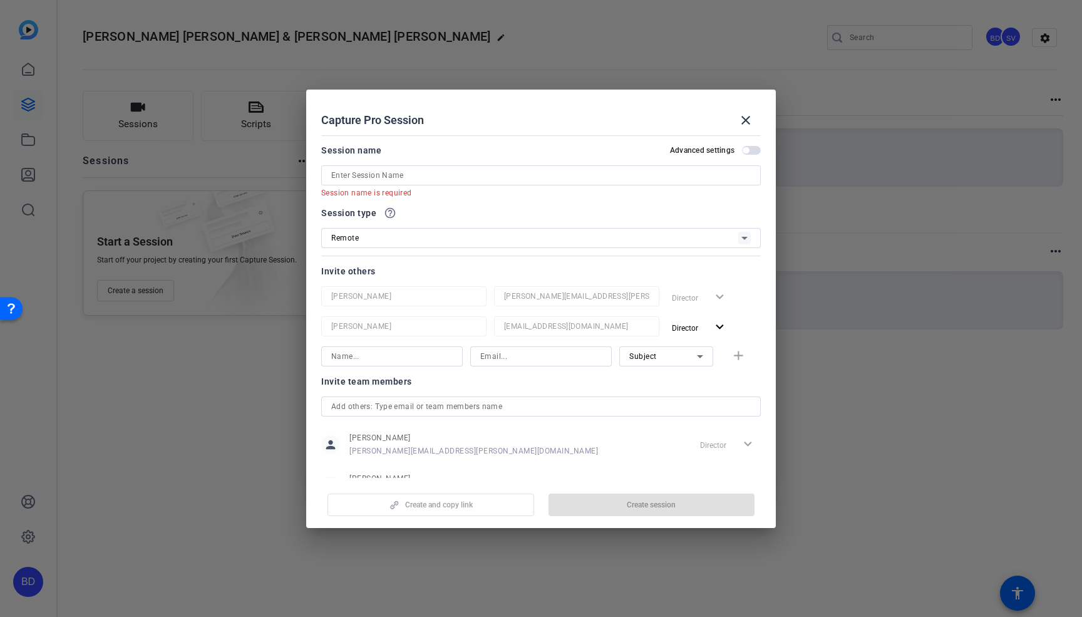
click at [465, 232] on div "Remote" at bounding box center [534, 238] width 407 height 16
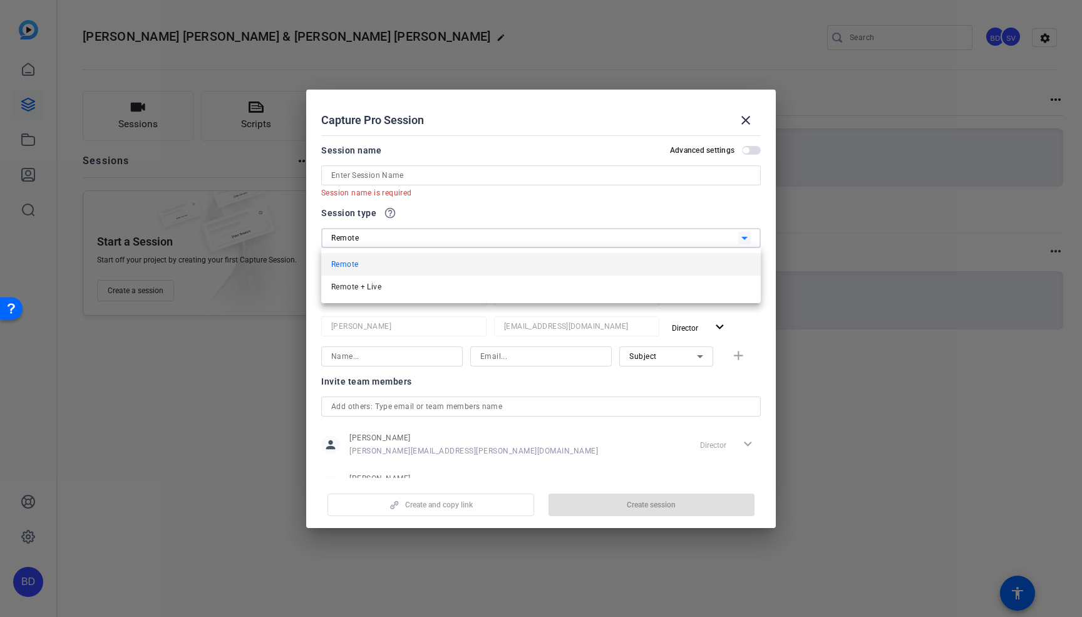
click at [474, 207] on div at bounding box center [541, 308] width 1082 height 617
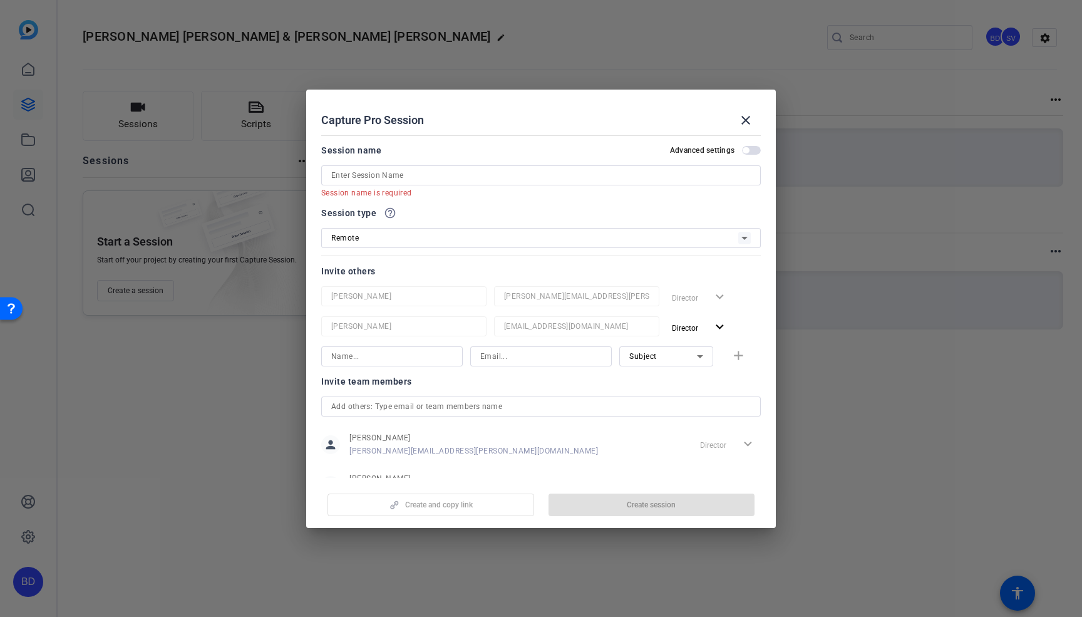
click at [522, 382] on div "Invite team members" at bounding box center [541, 381] width 440 height 15
click at [445, 507] on div "Create and copy link Create session" at bounding box center [541, 500] width 440 height 32
click at [458, 175] on input at bounding box center [541, 175] width 420 height 15
click at [752, 152] on span "button" at bounding box center [751, 150] width 19 height 9
click at [646, 176] on input at bounding box center [541, 175] width 420 height 15
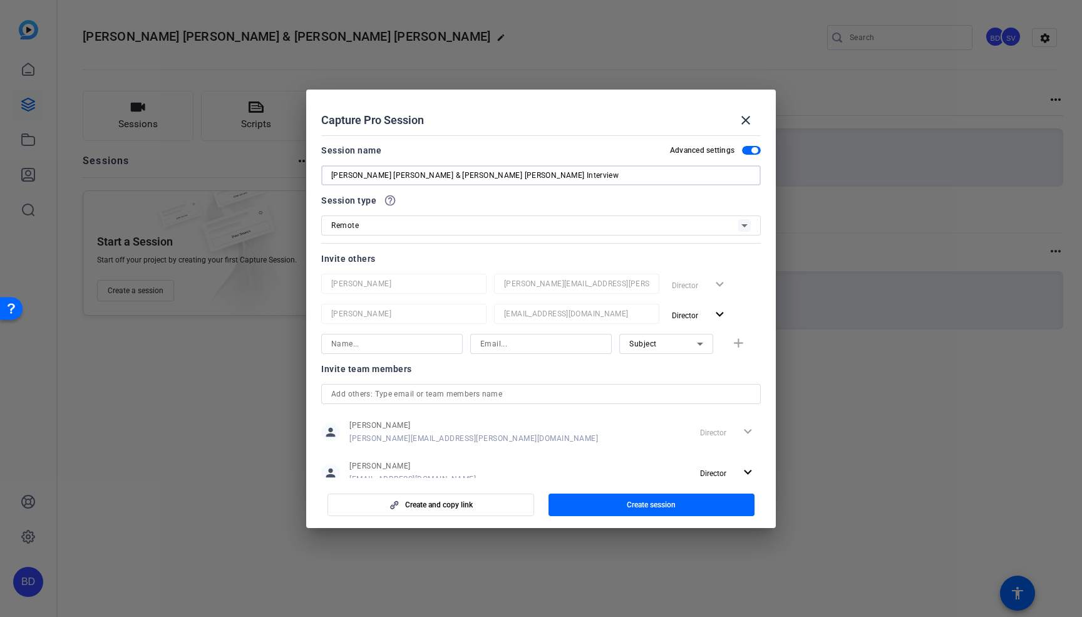
type input "[PERSON_NAME] [PERSON_NAME] & [PERSON_NAME] [PERSON_NAME] Interview"
click at [540, 128] on div "Capture Pro Session close" at bounding box center [541, 120] width 440 height 30
click at [653, 502] on span "Create session" at bounding box center [651, 505] width 49 height 10
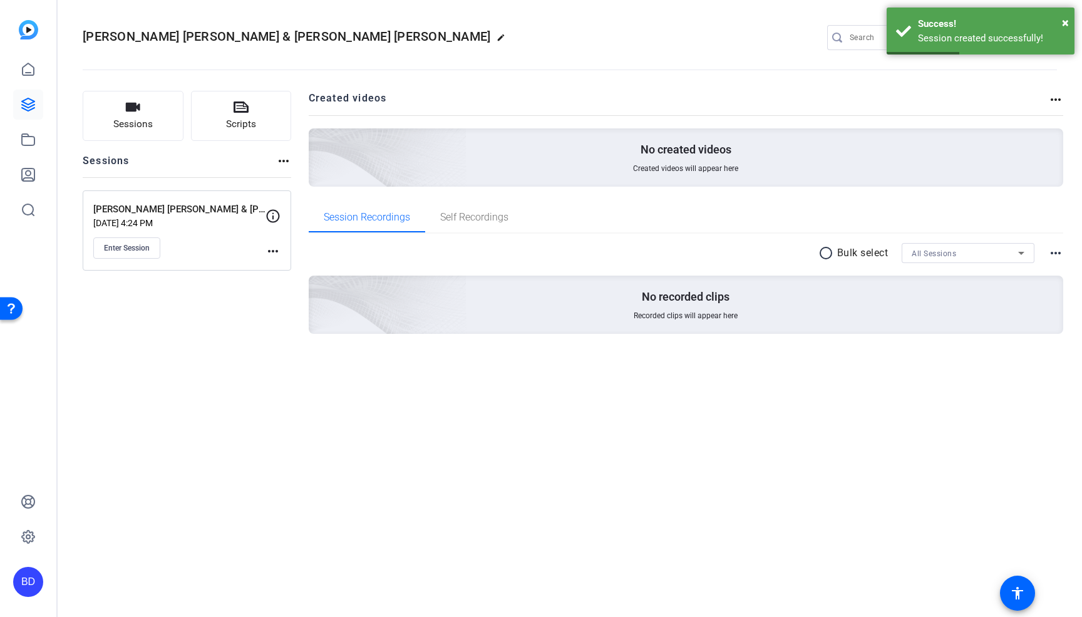
click at [269, 247] on mat-icon "more_horiz" at bounding box center [273, 251] width 15 height 15
click at [298, 267] on span "Edit Session" at bounding box center [304, 269] width 57 height 15
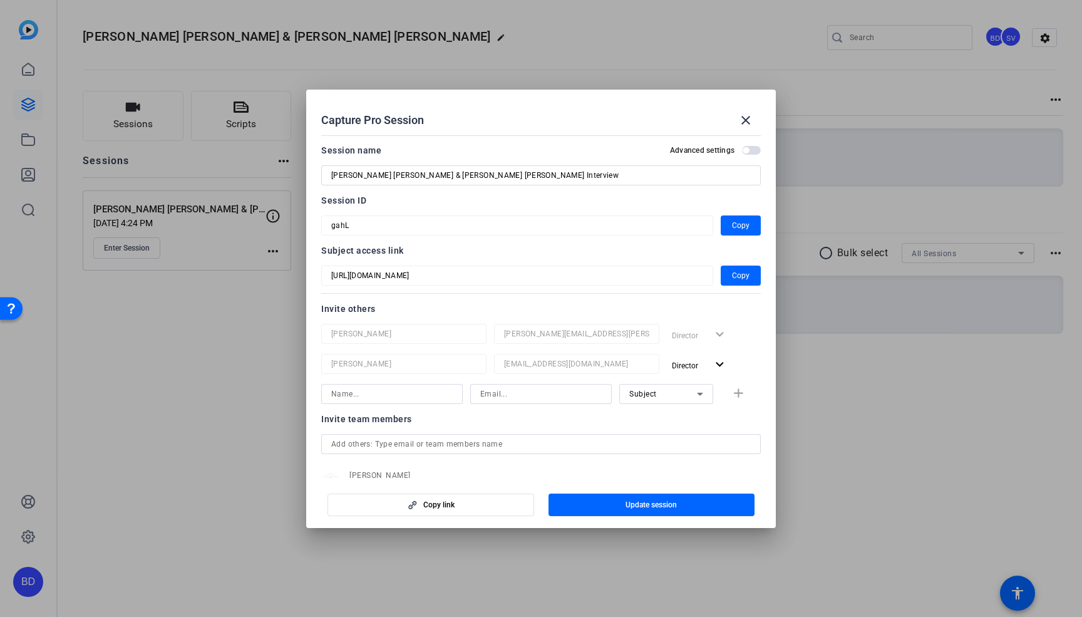
click at [743, 149] on span "button" at bounding box center [746, 150] width 6 height 6
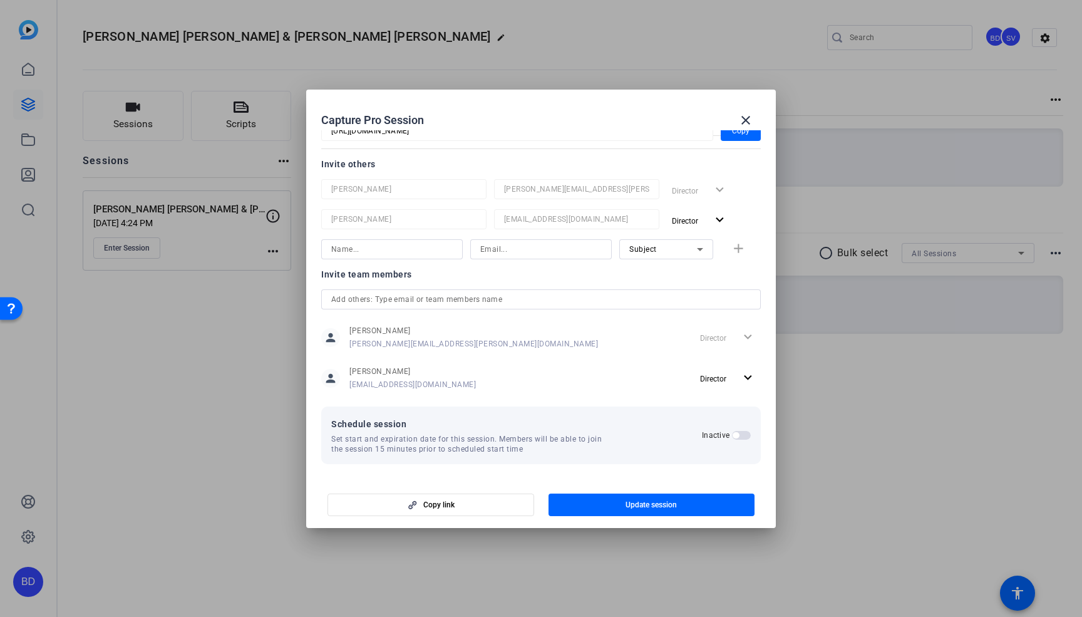
click at [733, 433] on span "button" at bounding box center [741, 435] width 19 height 9
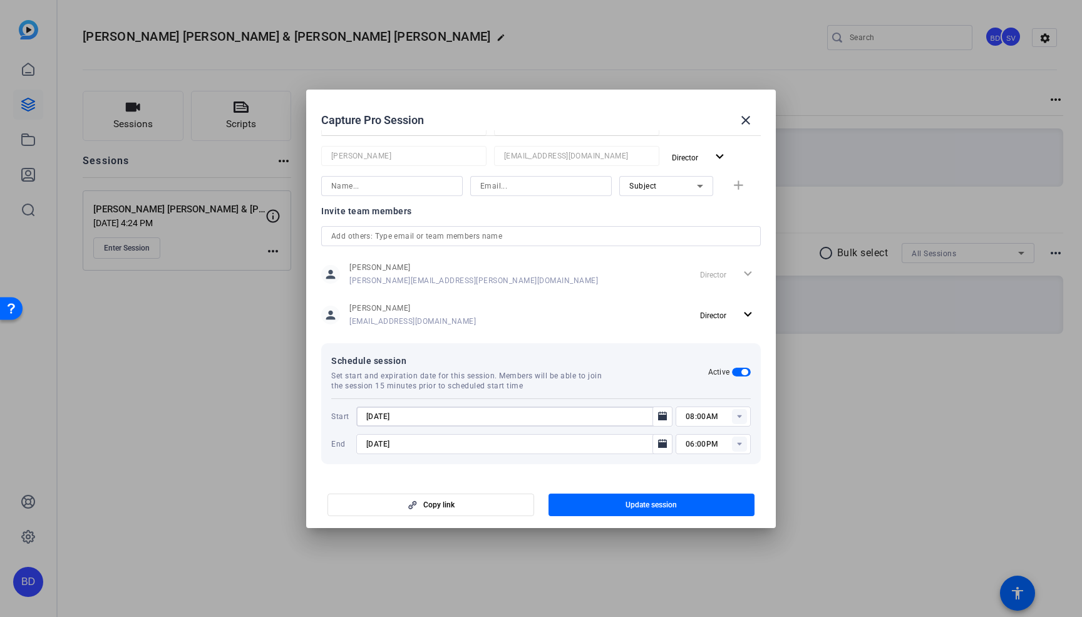
click at [422, 417] on input "[DATE]" at bounding box center [508, 416] width 284 height 15
click at [660, 416] on icon "Open calendar" at bounding box center [662, 416] width 9 height 9
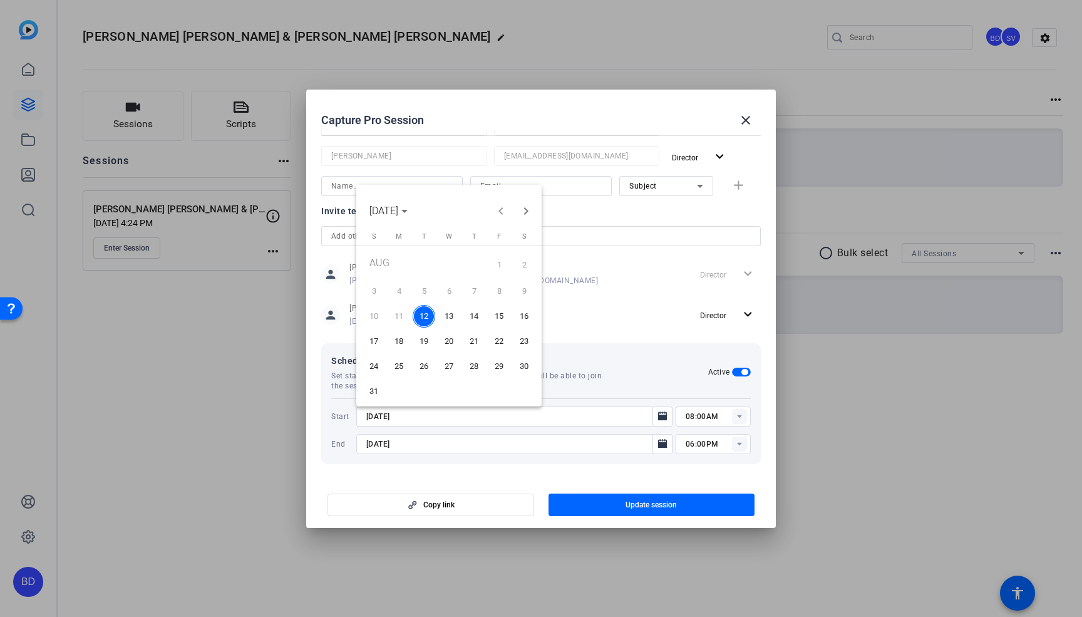
click at [450, 314] on span "13" at bounding box center [449, 316] width 23 height 23
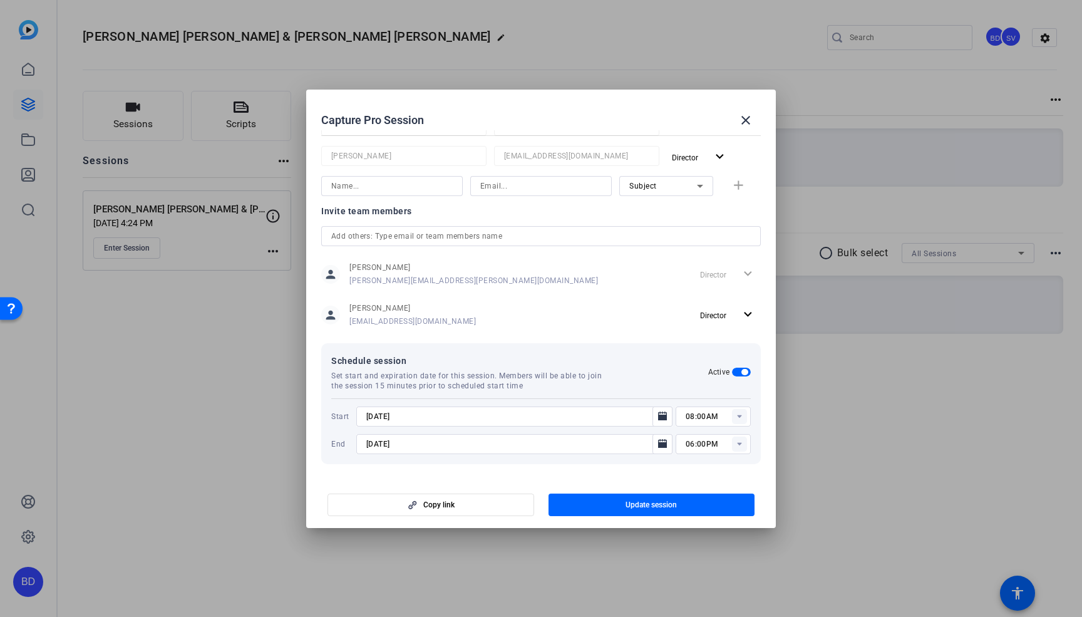
type input "[DATE]"
click at [739, 417] on icon at bounding box center [739, 416] width 4 height 3
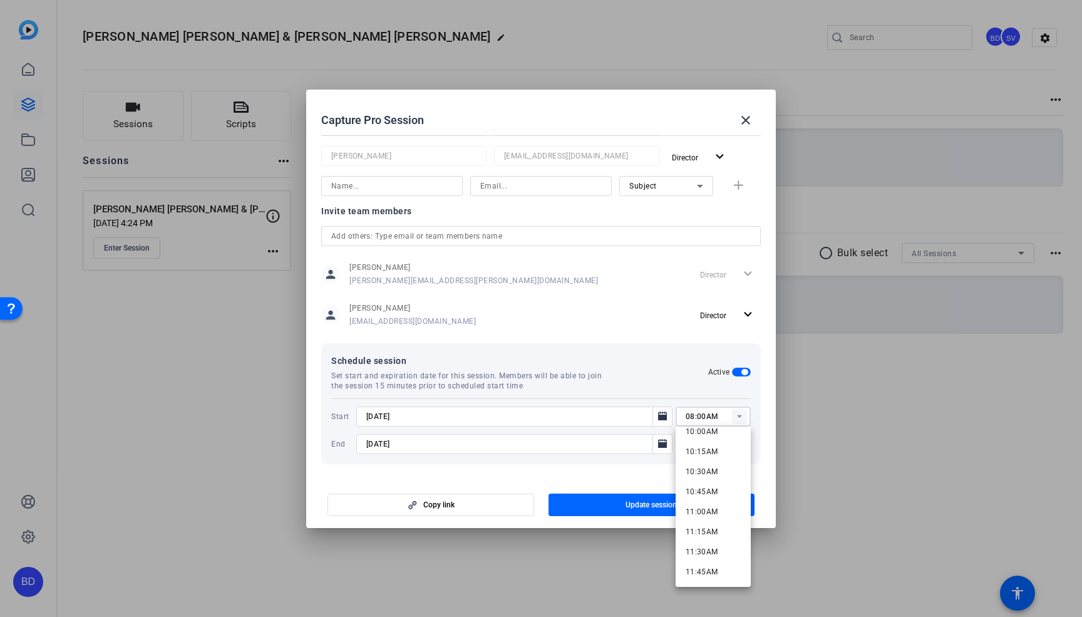
scroll to position [810, 0]
click at [702, 492] on span "10:45AM" at bounding box center [702, 493] width 33 height 9
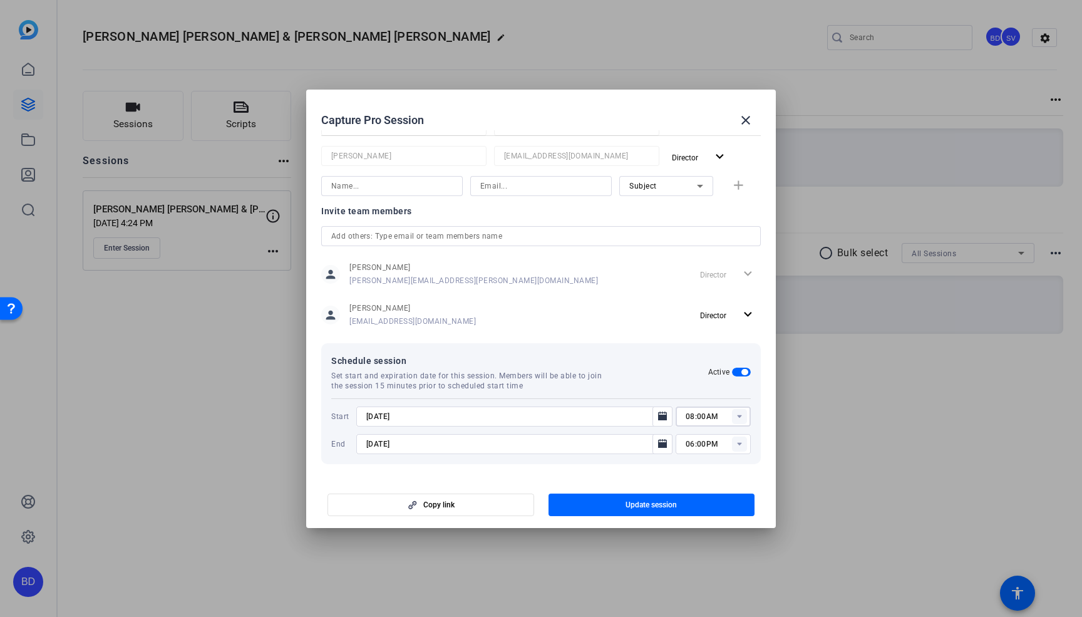
type input "10:45AM"
click at [408, 442] on input "[DATE]" at bounding box center [508, 444] width 284 height 15
click at [659, 445] on icon "Open calendar" at bounding box center [662, 443] width 9 height 9
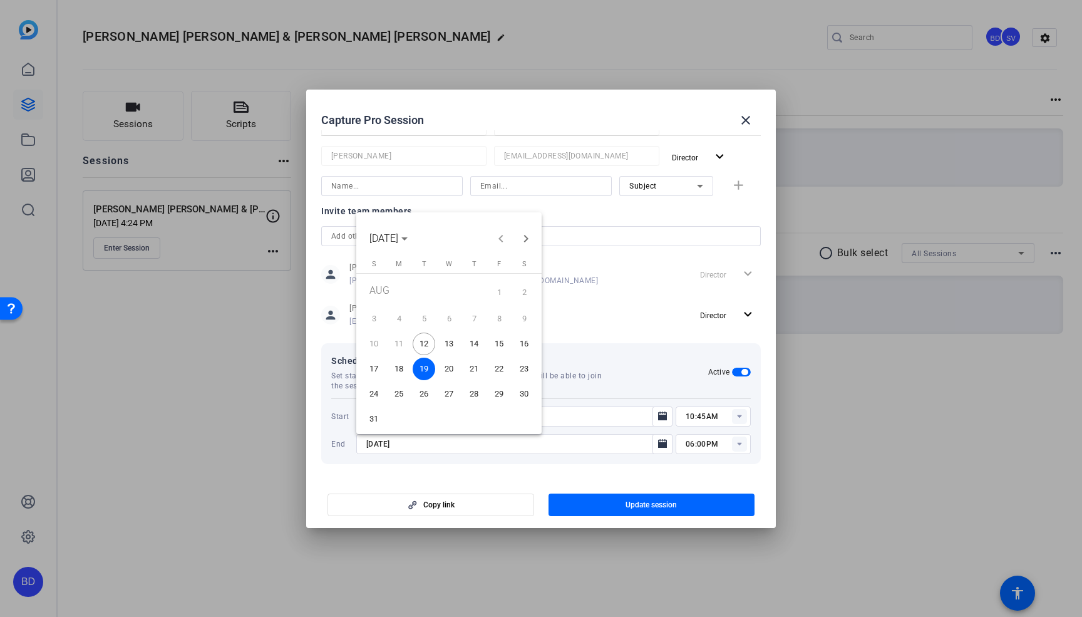
click at [448, 345] on span "13" at bounding box center [449, 344] width 23 height 23
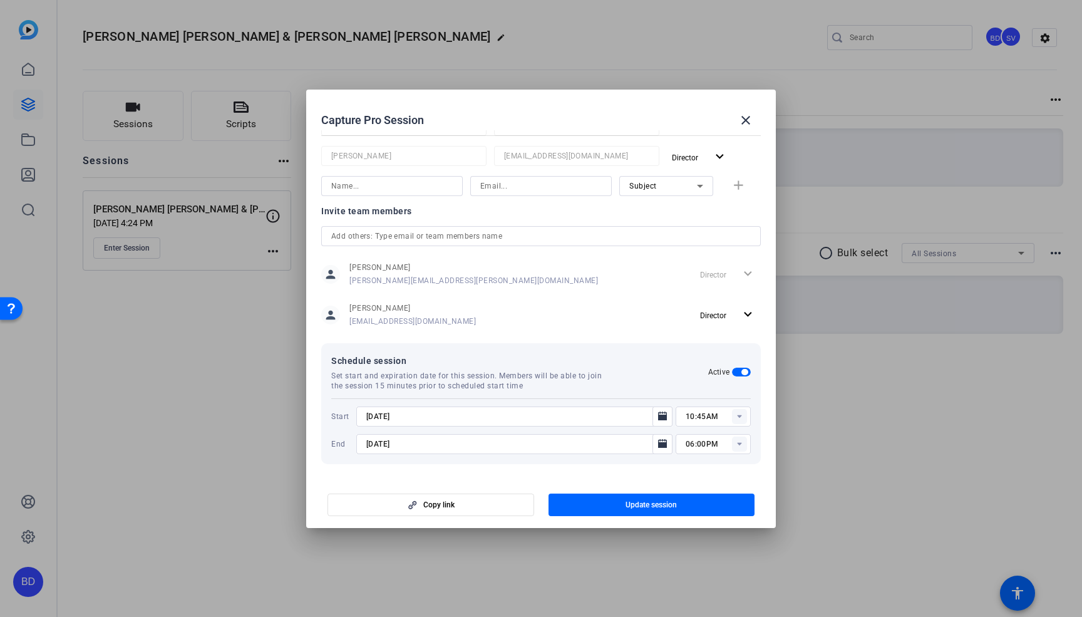
type input "[DATE]"
click at [738, 442] on icon at bounding box center [739, 443] width 4 height 3
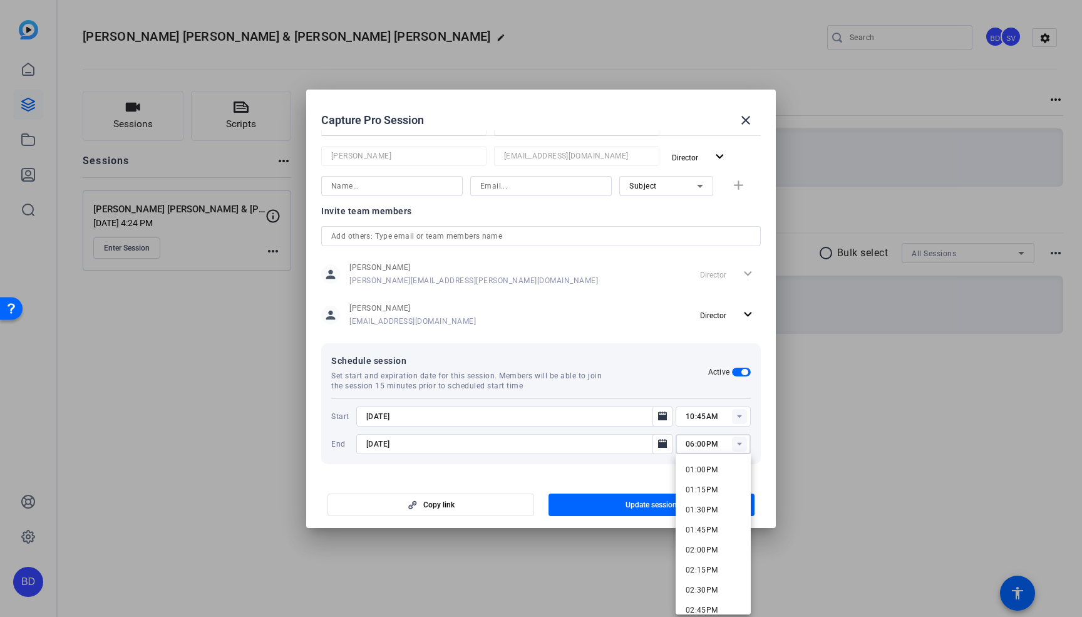
scroll to position [1040, 0]
click at [722, 511] on mat-option "01:30PM" at bounding box center [713, 511] width 75 height 20
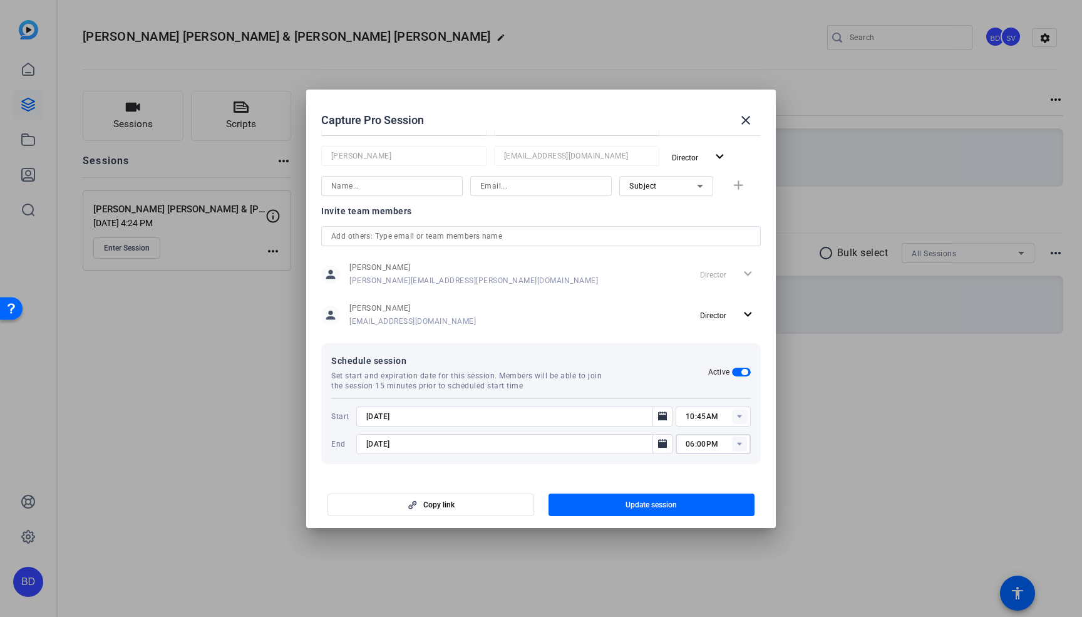
type input "01:30PM"
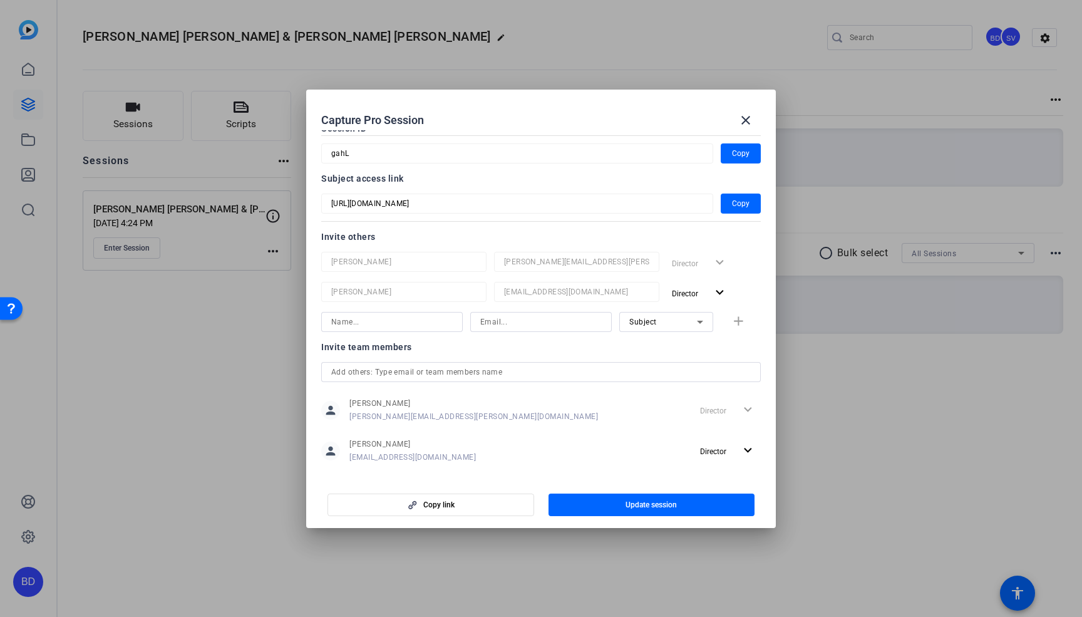
scroll to position [61, 0]
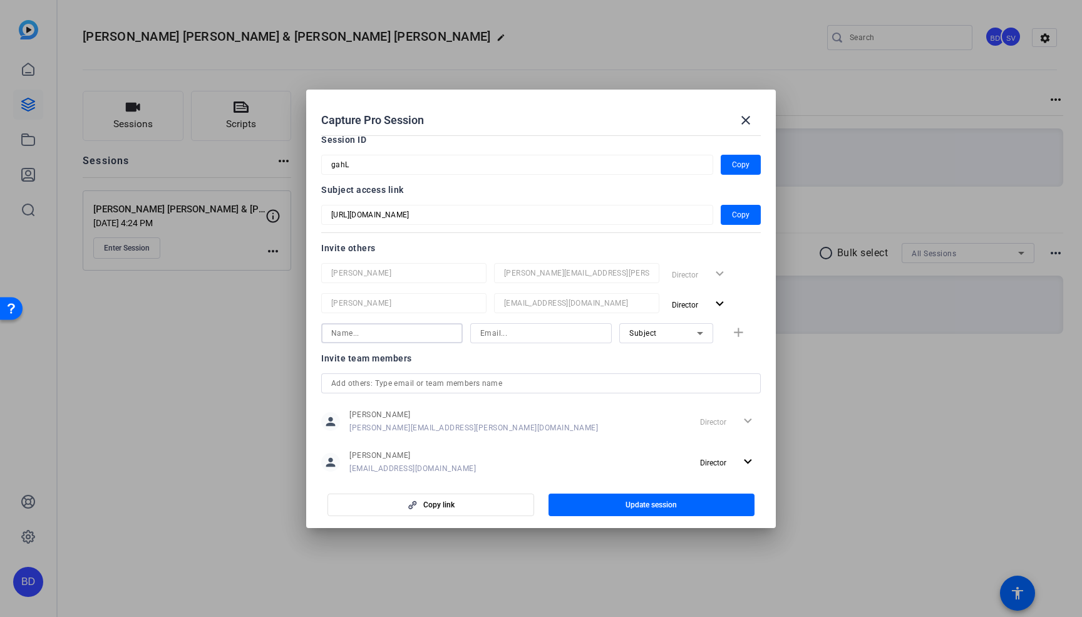
click at [417, 326] on input at bounding box center [392, 333] width 122 height 15
click at [648, 331] on span "Subject" at bounding box center [644, 333] width 28 height 9
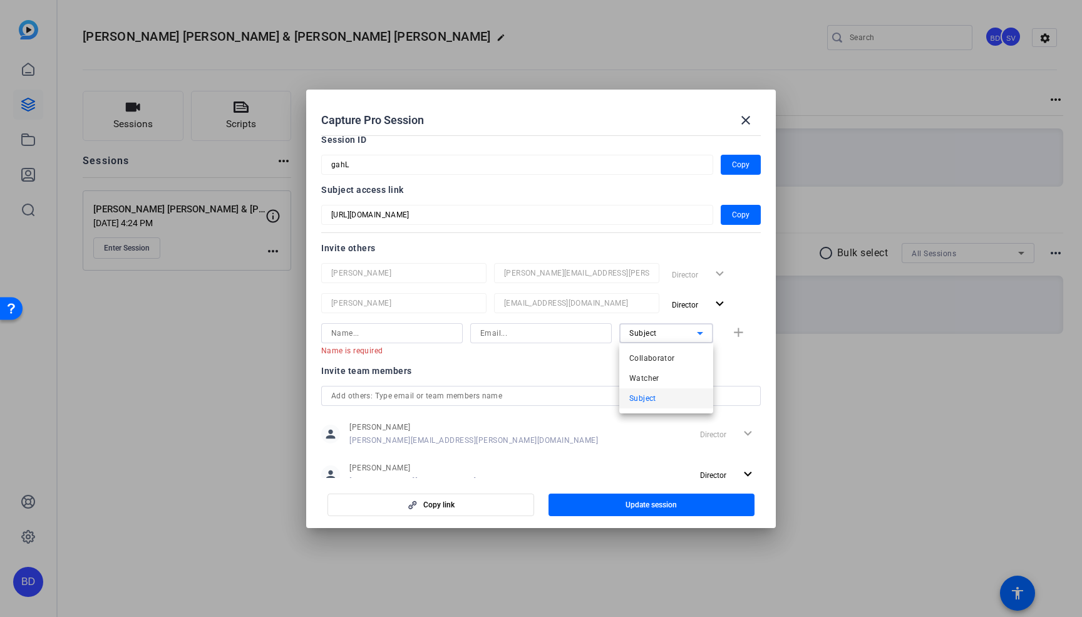
click at [579, 357] on div at bounding box center [541, 308] width 1082 height 617
click at [693, 333] on icon at bounding box center [700, 333] width 15 height 15
click at [566, 385] on div at bounding box center [541, 308] width 1082 height 617
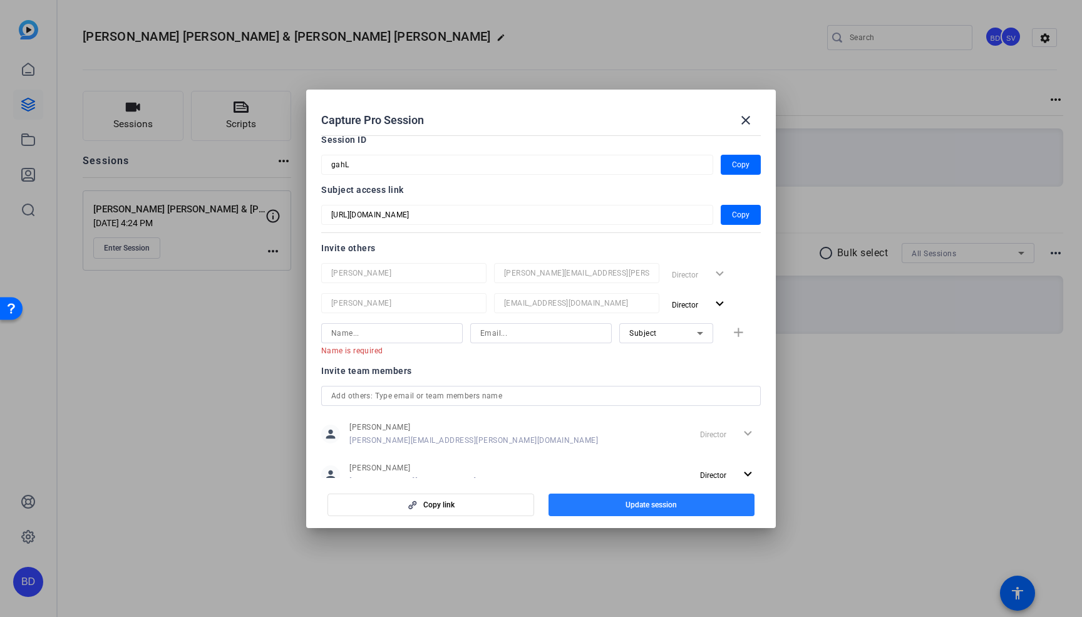
click at [615, 504] on span "button" at bounding box center [652, 505] width 207 height 30
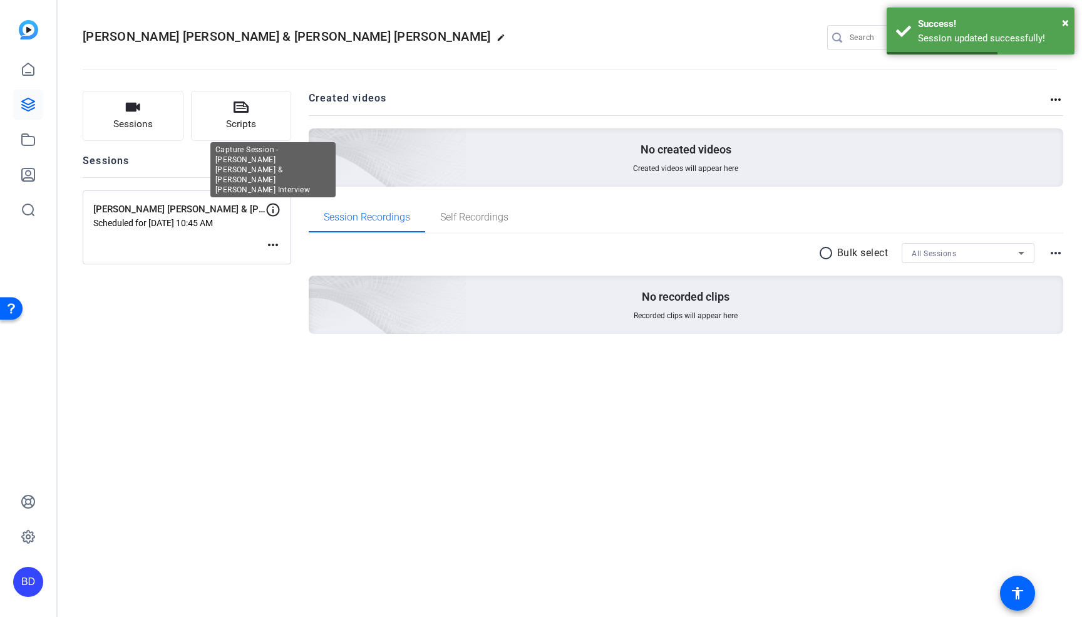
click at [272, 207] on icon at bounding box center [273, 209] width 15 height 15
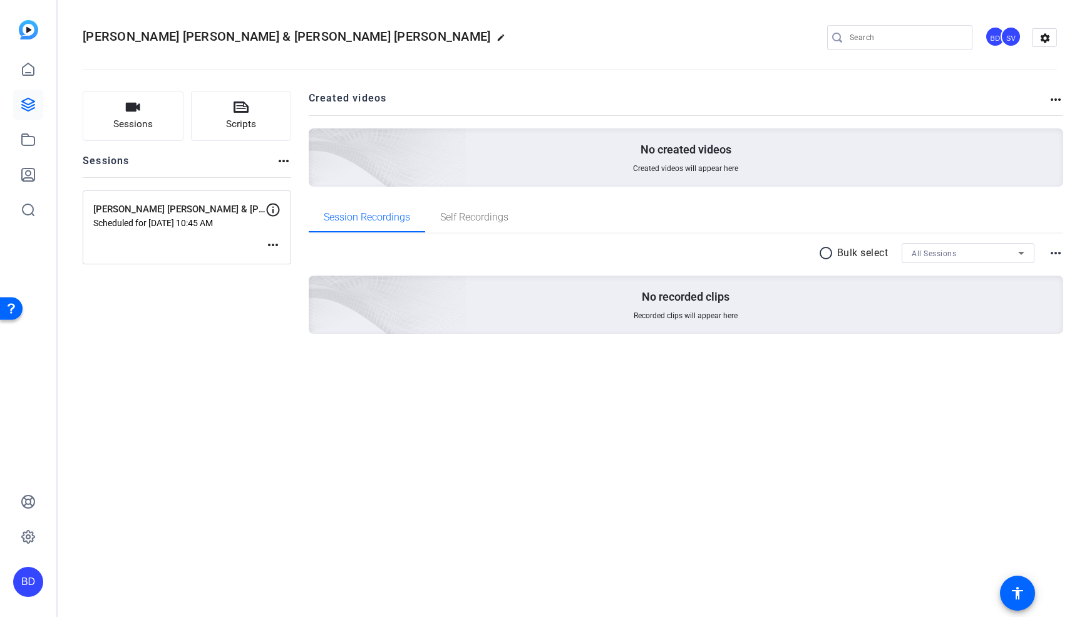
click at [497, 37] on mat-icon "edit" at bounding box center [504, 40] width 15 height 15
click at [196, 36] on span "check_circle" at bounding box center [195, 37] width 15 height 15
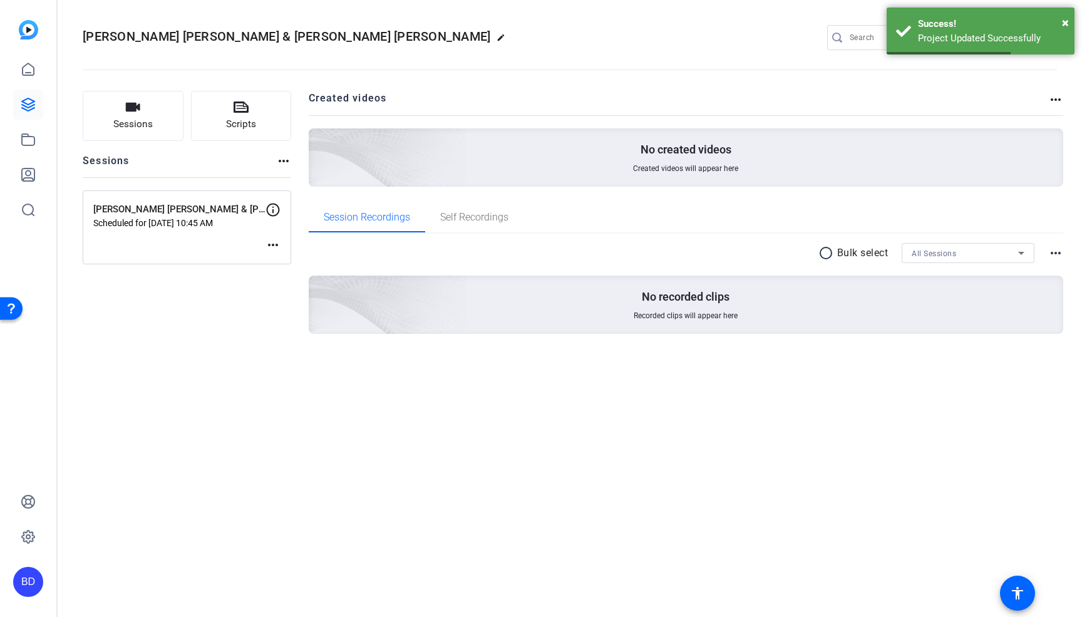
click at [497, 36] on mat-icon "edit" at bounding box center [504, 40] width 15 height 15
click at [153, 35] on input "[PERSON_NAME] [PERSON_NAME] & [PERSON_NAME] [PERSON_NAME]" at bounding box center [134, 37] width 82 height 15
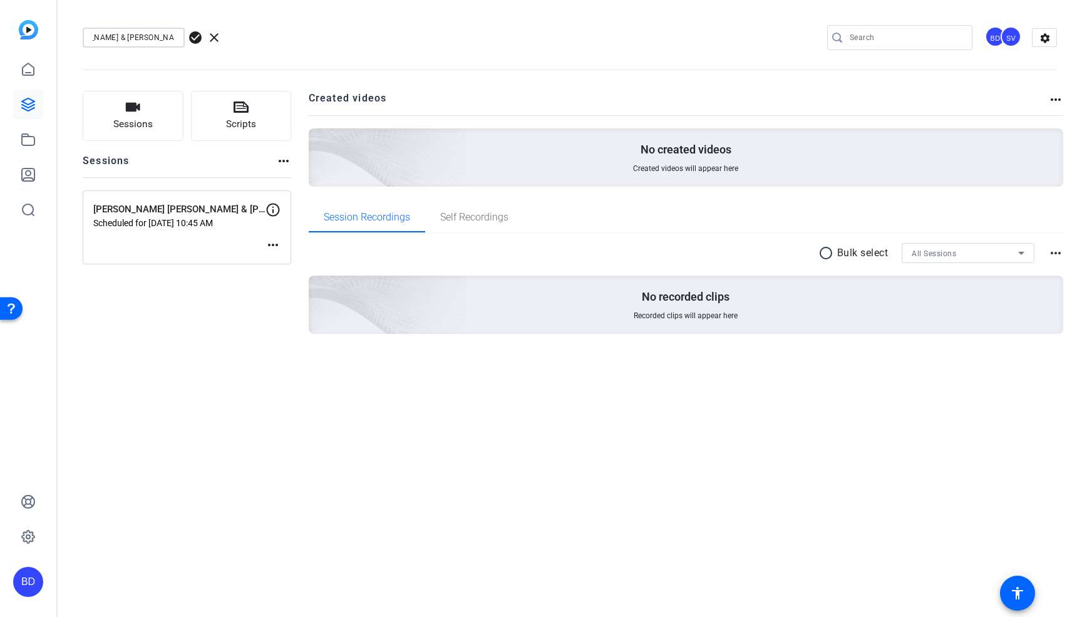
scroll to position [0, 102]
type input "[PERSON_NAME] [PERSON_NAME] & [PERSON_NAME] [PERSON_NAME] Interview"
click at [196, 36] on span "check_circle" at bounding box center [195, 37] width 15 height 15
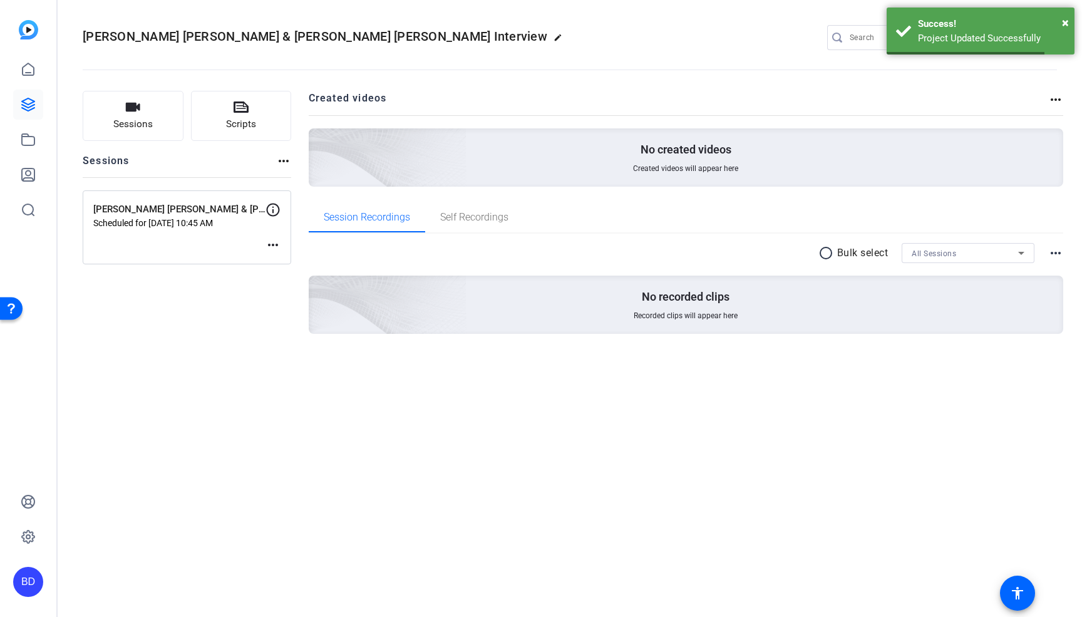
click at [467, 44] on div "[PERSON_NAME] [PERSON_NAME] & [PERSON_NAME] [PERSON_NAME] Interview edit BD SV …" at bounding box center [570, 37] width 975 height 19
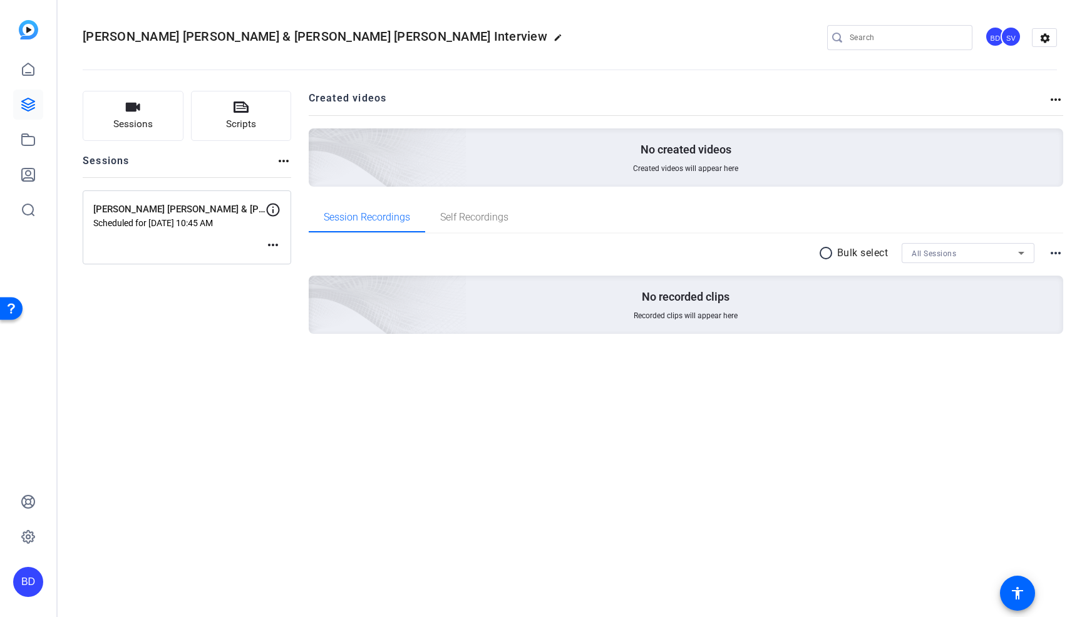
click at [554, 34] on mat-icon "edit" at bounding box center [561, 40] width 15 height 15
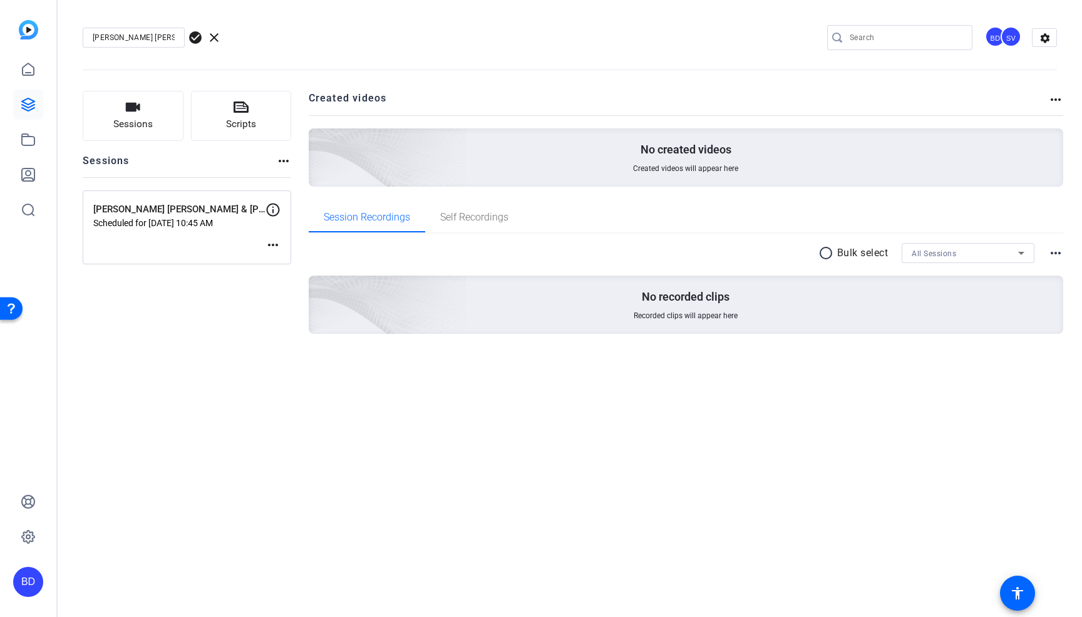
click at [159, 36] on input "[PERSON_NAME] [PERSON_NAME] & [PERSON_NAME] [PERSON_NAME] Interview" at bounding box center [134, 37] width 82 height 15
click at [140, 36] on input "[PERSON_NAME] [PERSON_NAME] & [PERSON_NAME] [PERSON_NAME] Interview" at bounding box center [134, 37] width 82 height 15
click at [136, 38] on input "[PERSON_NAME] [PERSON_NAME] & [PERSON_NAME] [PERSON_NAME] | Interview |" at bounding box center [134, 37] width 82 height 15
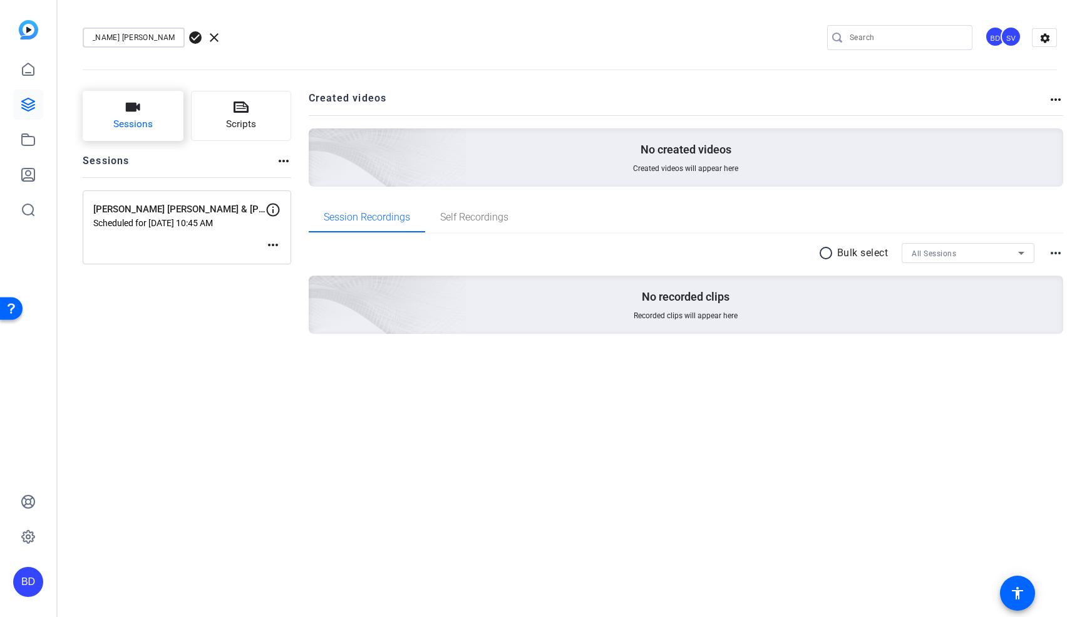
scroll to position [0, 168]
type input "[PERSON_NAME] [PERSON_NAME] & [PERSON_NAME] [PERSON_NAME] | Video Interview | […"
click at [195, 39] on span "check_circle" at bounding box center [195, 37] width 15 height 15
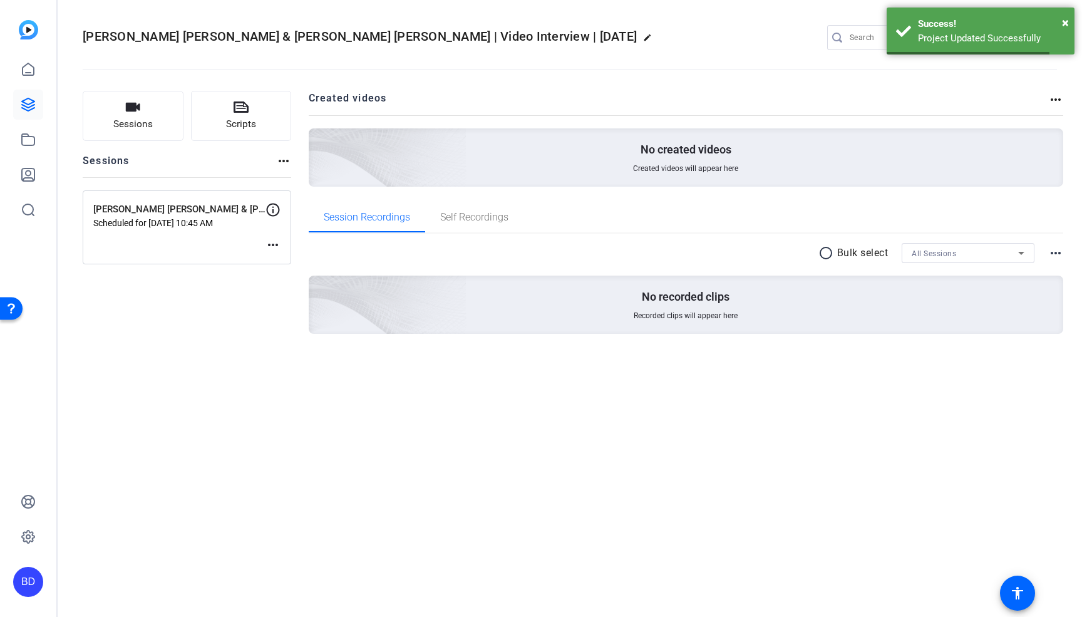
click at [583, 35] on div "[PERSON_NAME] [PERSON_NAME] & [PERSON_NAME] [PERSON_NAME] | Video Interview | […" at bounding box center [570, 37] width 975 height 19
click at [1067, 21] on span "×" at bounding box center [1065, 22] width 7 height 15
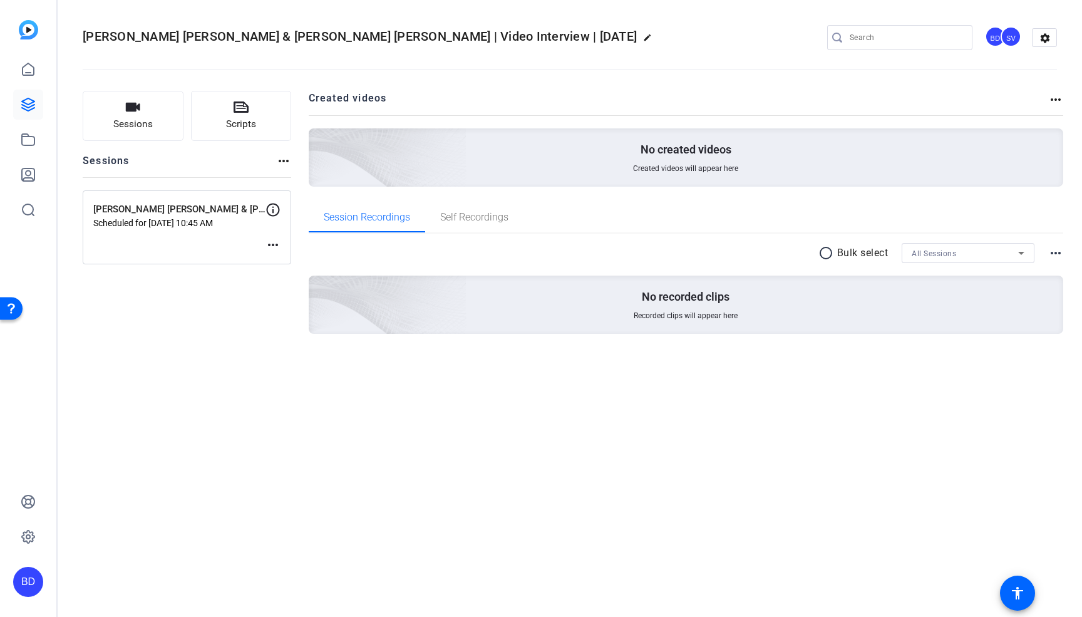
click at [274, 244] on mat-icon "more_horiz" at bounding box center [273, 244] width 15 height 15
click at [215, 316] on div at bounding box center [541, 308] width 1082 height 617
click at [184, 218] on p "Scheduled for [DATE] 10:45 AM" at bounding box center [179, 223] width 172 height 10
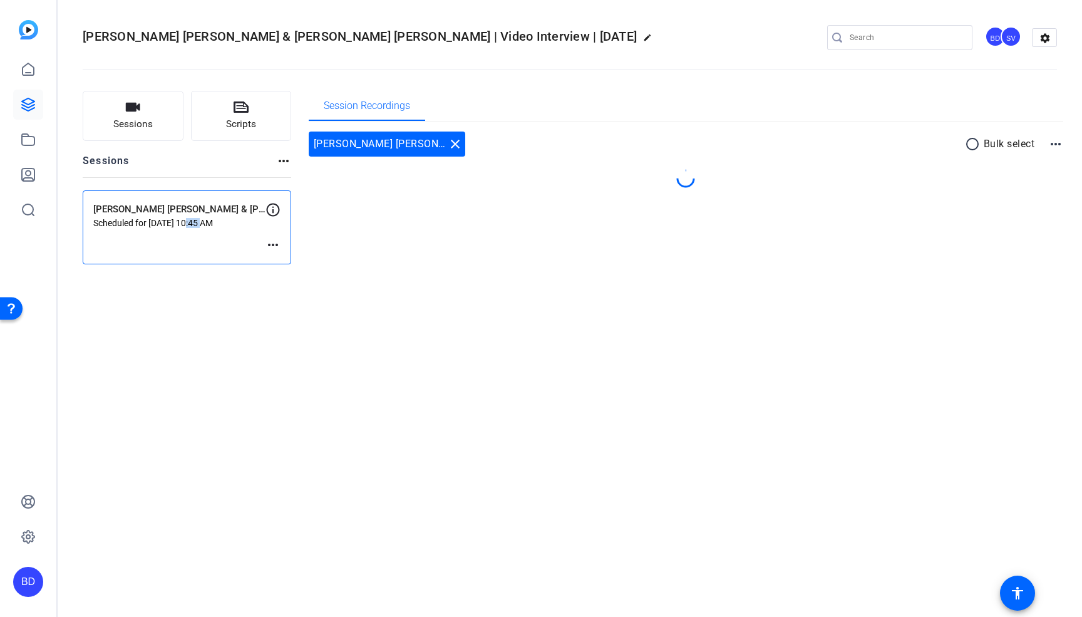
click at [184, 218] on p "Scheduled for [DATE] 10:45 AM" at bounding box center [179, 223] width 172 height 10
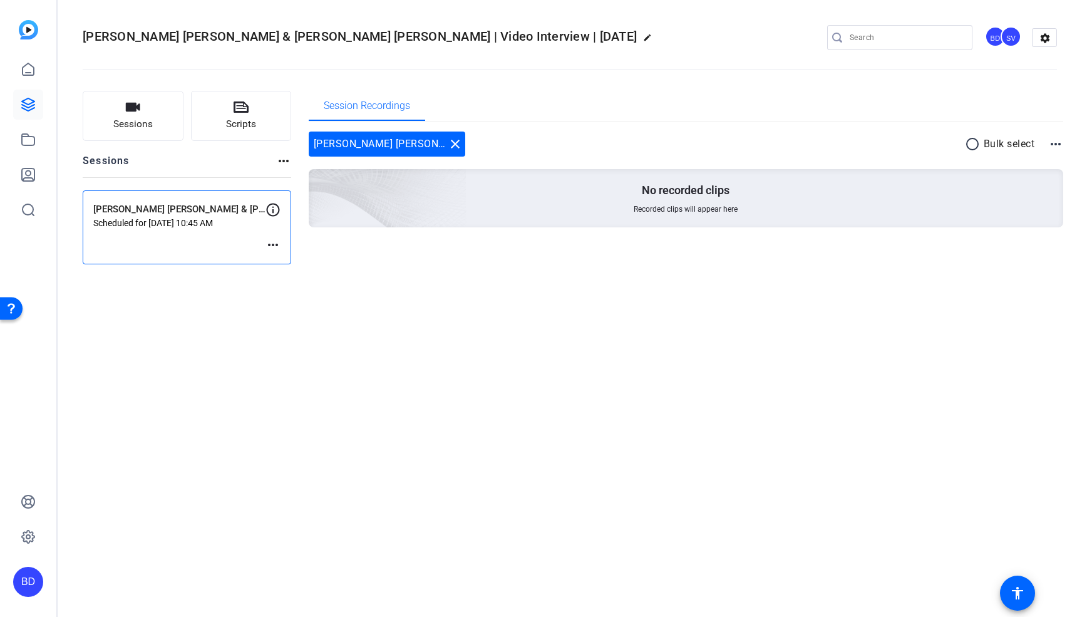
click at [223, 317] on div "[PERSON_NAME] [PERSON_NAME] & [PERSON_NAME] [PERSON_NAME] | Video Interview | […" at bounding box center [570, 308] width 1025 height 617
click at [131, 120] on span "Sessions" at bounding box center [132, 124] width 39 height 14
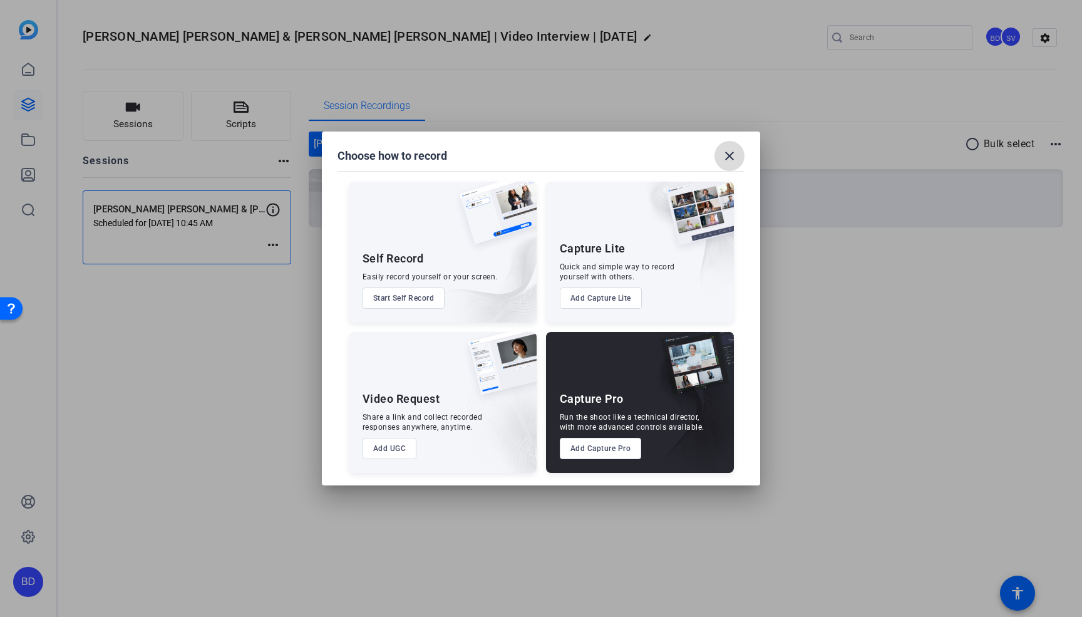
click at [732, 152] on mat-icon "close" at bounding box center [729, 155] width 15 height 15
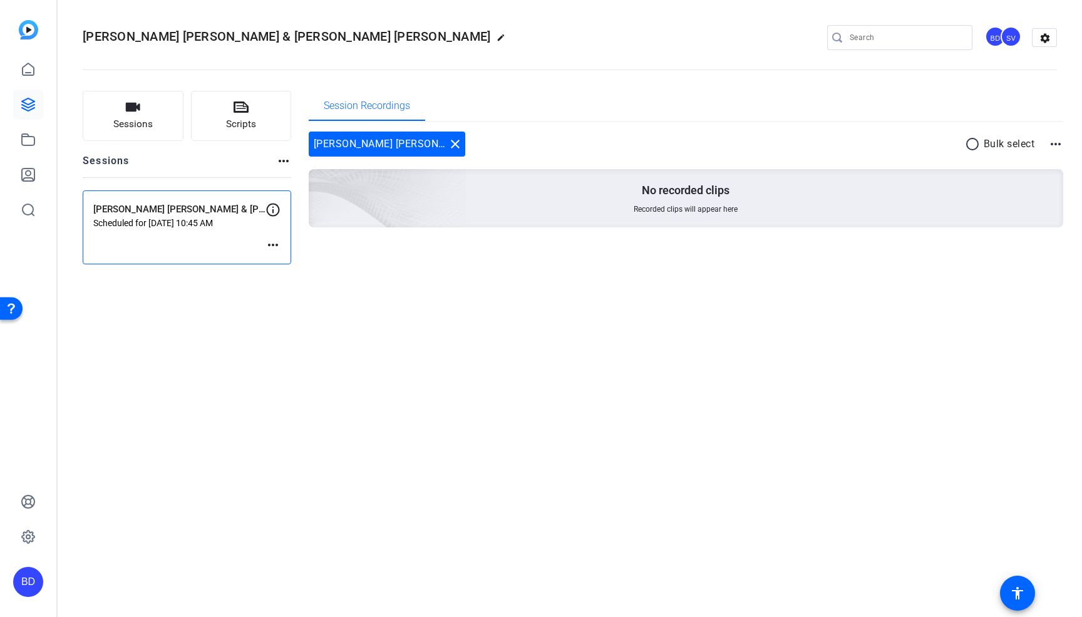
click at [274, 242] on mat-icon "more_horiz" at bounding box center [273, 244] width 15 height 15
click at [277, 259] on span "Edit Session" at bounding box center [304, 263] width 57 height 15
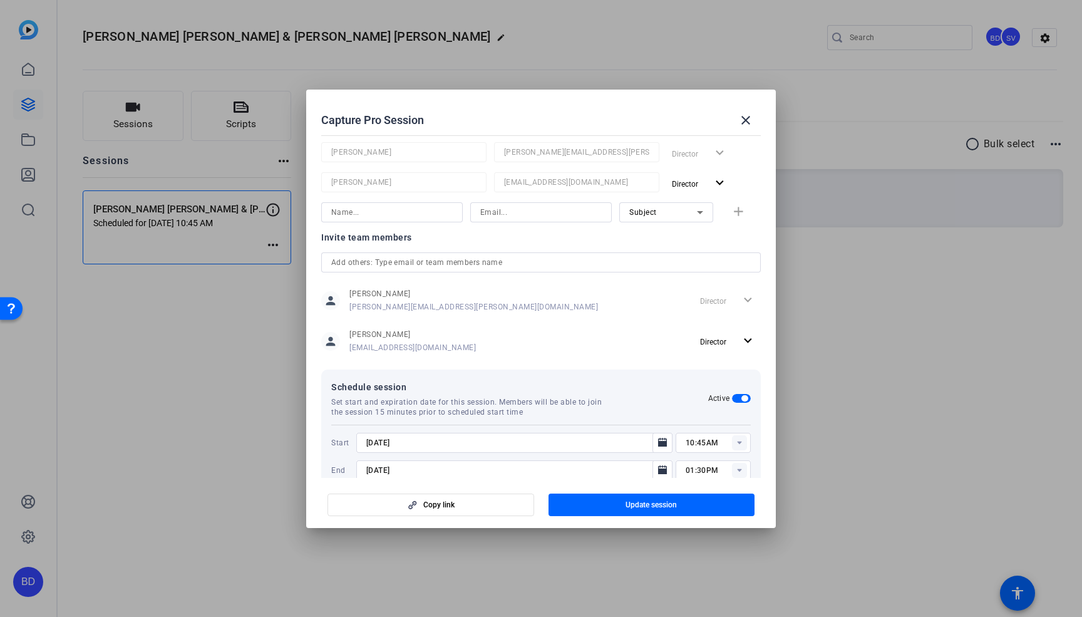
scroll to position [208, 0]
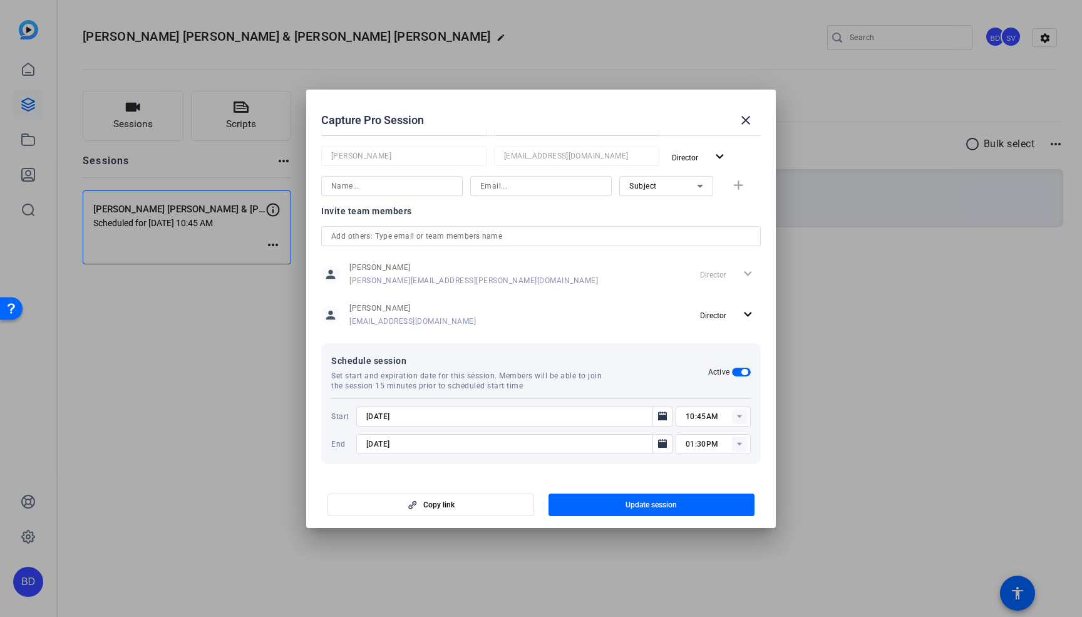
click at [635, 360] on span "Schedule session" at bounding box center [519, 360] width 377 height 15
click at [743, 419] on rect at bounding box center [739, 416] width 15 height 15
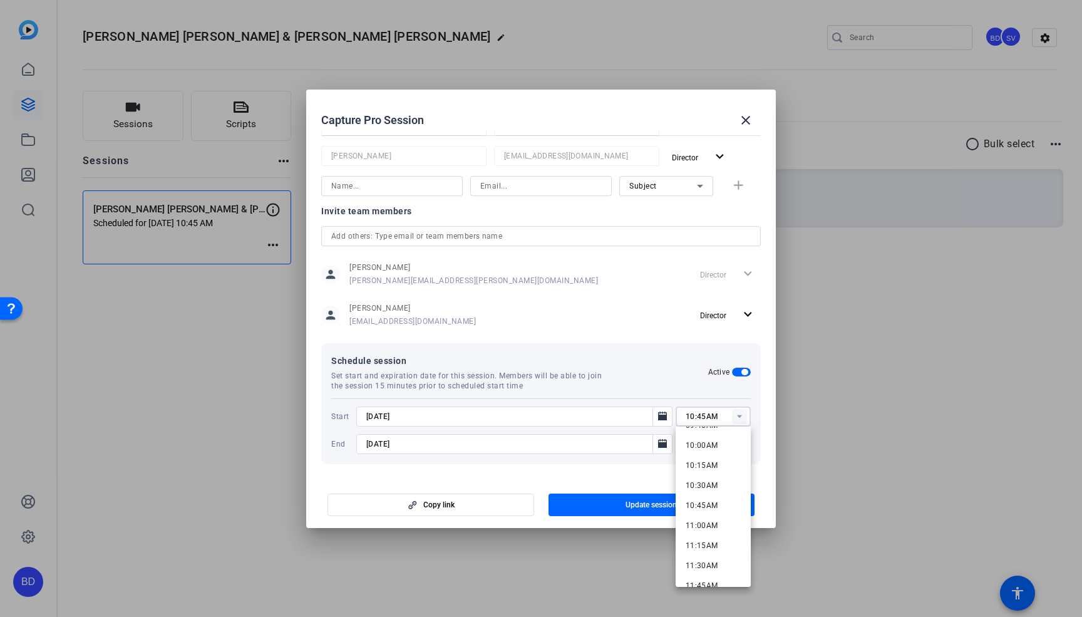
scroll to position [799, 0]
click at [708, 482] on span "10:30AM" at bounding box center [702, 484] width 33 height 9
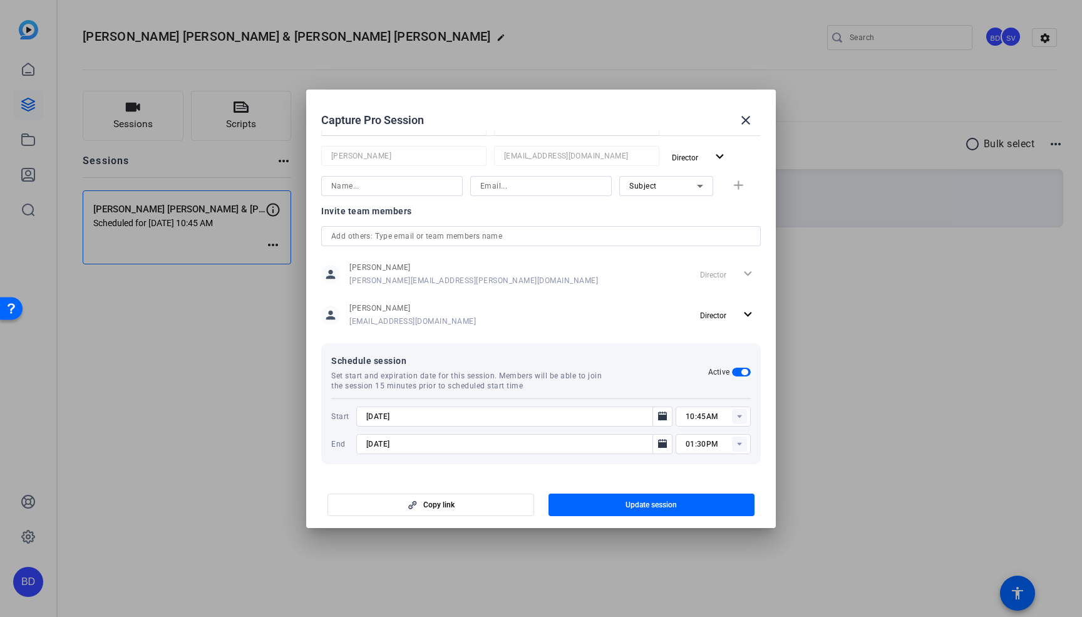
type input "10:30AM"
click at [705, 511] on span "button" at bounding box center [652, 505] width 207 height 30
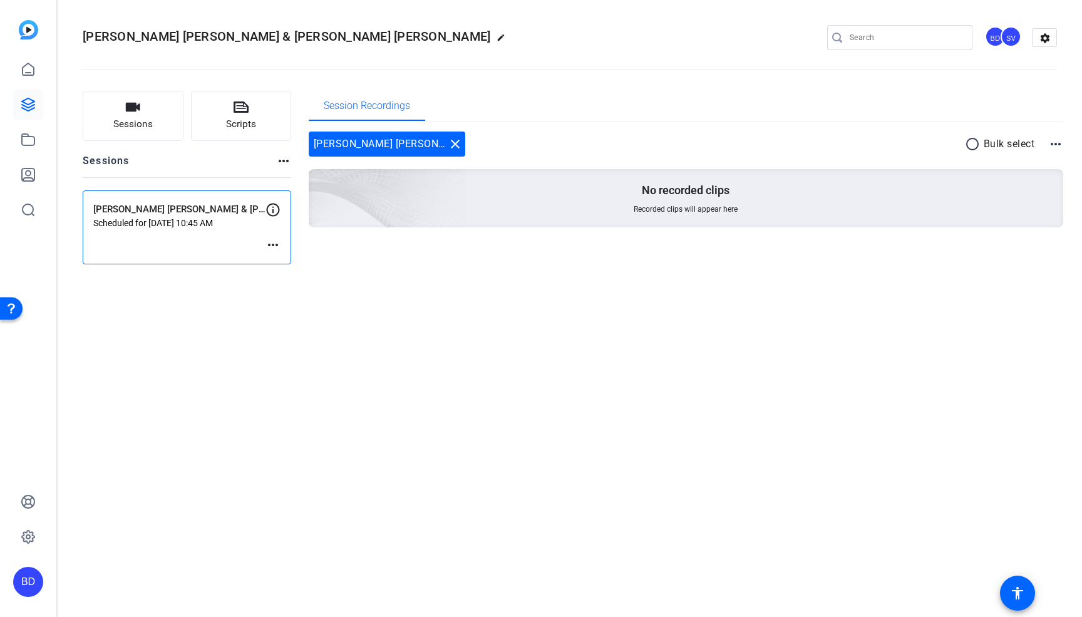
click at [282, 160] on mat-icon "more_horiz" at bounding box center [283, 160] width 15 height 15
click at [282, 160] on div at bounding box center [541, 308] width 1082 height 617
click at [27, 101] on icon at bounding box center [28, 104] width 15 height 15
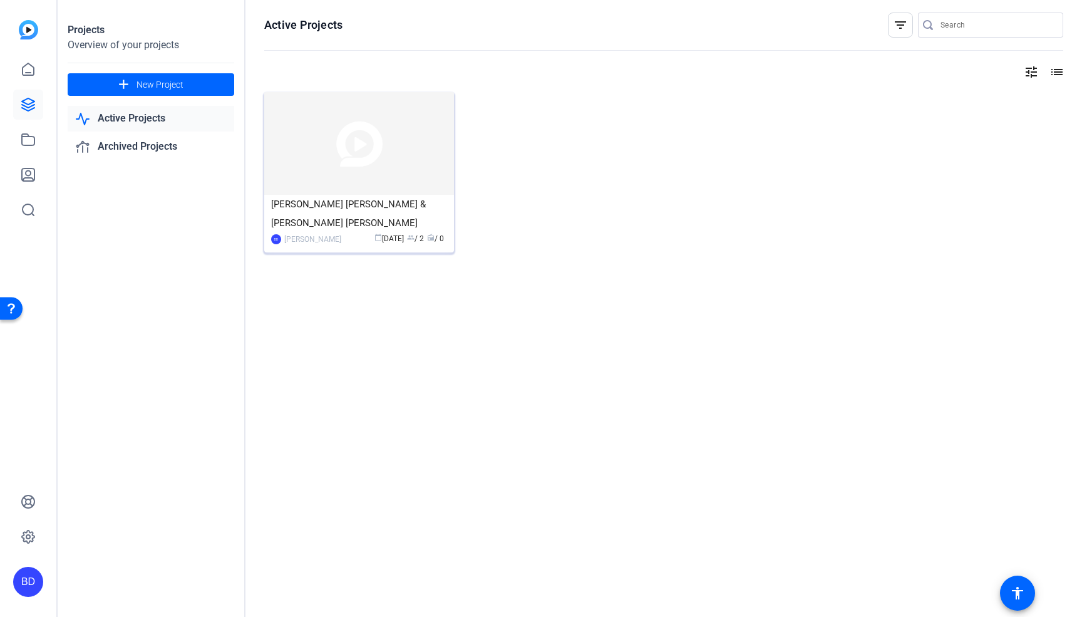
click at [347, 202] on div "[PERSON_NAME] [PERSON_NAME] & [PERSON_NAME] [PERSON_NAME]" at bounding box center [359, 214] width 176 height 38
